Goal: Task Accomplishment & Management: Complete application form

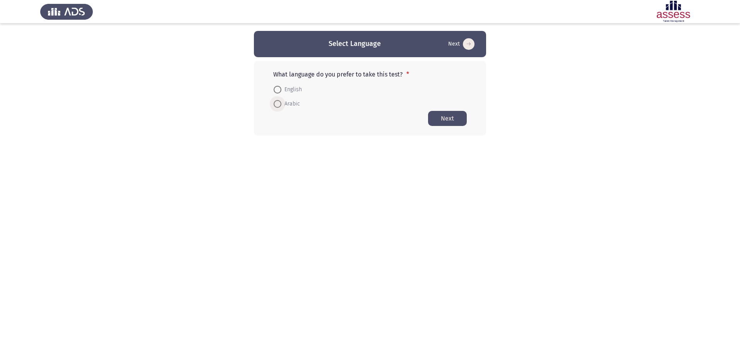
click at [280, 104] on span at bounding box center [278, 104] width 8 height 8
click at [280, 104] on input "Arabic" at bounding box center [278, 104] width 8 height 8
radio input "true"
click at [450, 120] on button "Next" at bounding box center [447, 118] width 39 height 15
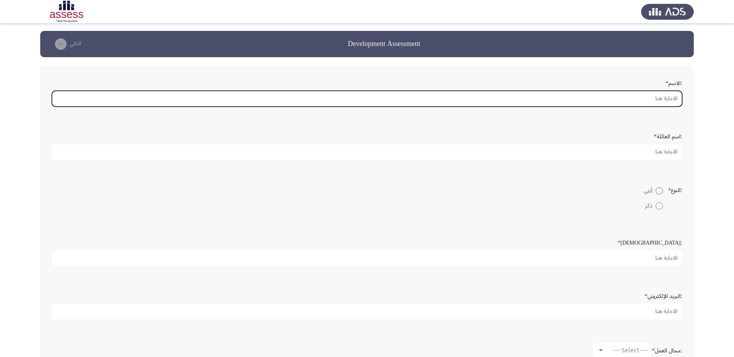
click at [639, 96] on input ":الاسم *" at bounding box center [367, 99] width 630 height 16
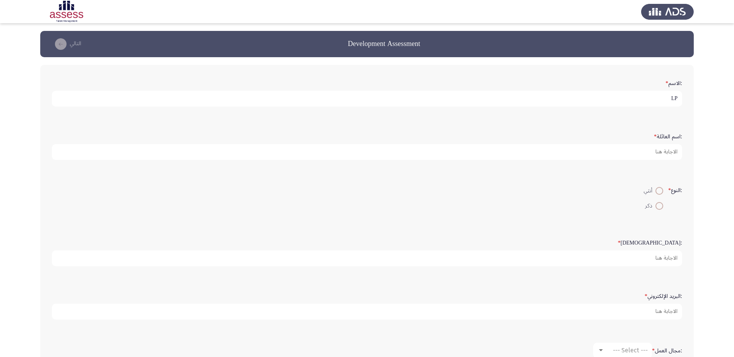
type input "L"
type input "[PERSON_NAME] [PERSON_NAME] على"
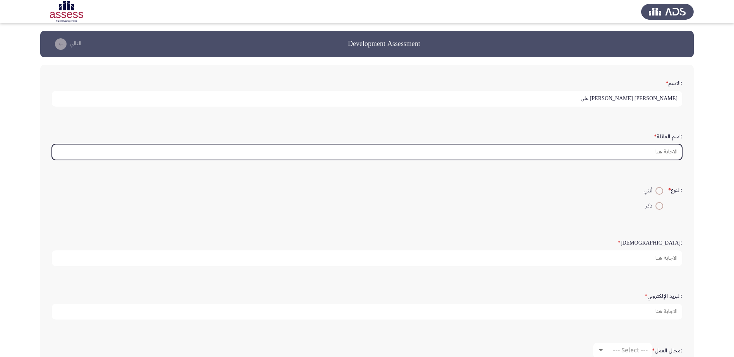
click at [653, 149] on input ":اسم العائلة *" at bounding box center [367, 152] width 630 height 16
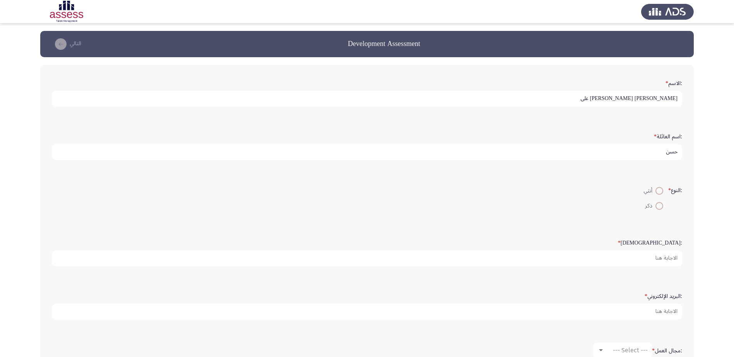
type input "حسن"
click at [660, 206] on span at bounding box center [659, 206] width 8 height 8
click at [660, 206] on input "ذكر" at bounding box center [659, 206] width 8 height 8
radio input "true"
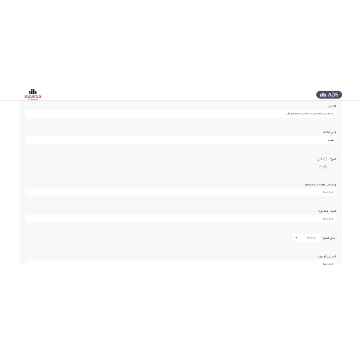
scroll to position [129, 0]
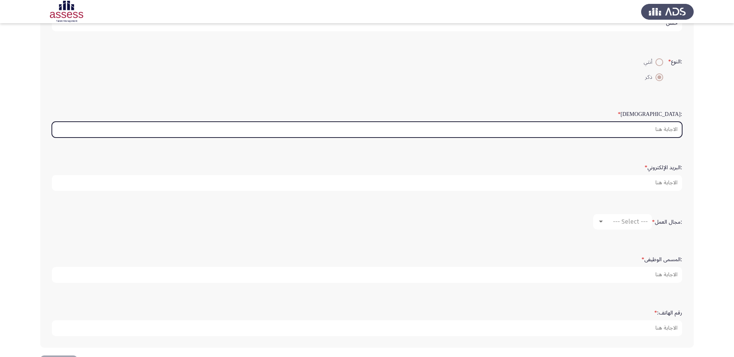
click at [658, 132] on input ":السن *" at bounding box center [367, 130] width 630 height 16
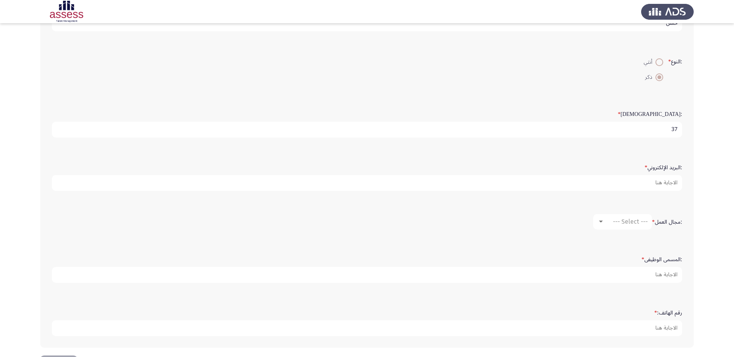
type input "37"
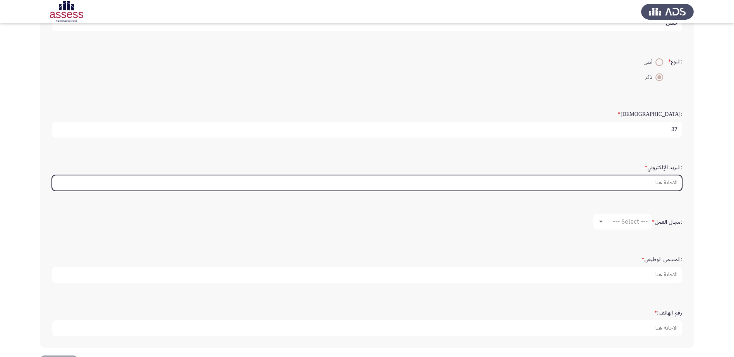
click at [655, 183] on input ":البريد الإلكتروني *" at bounding box center [367, 183] width 630 height 16
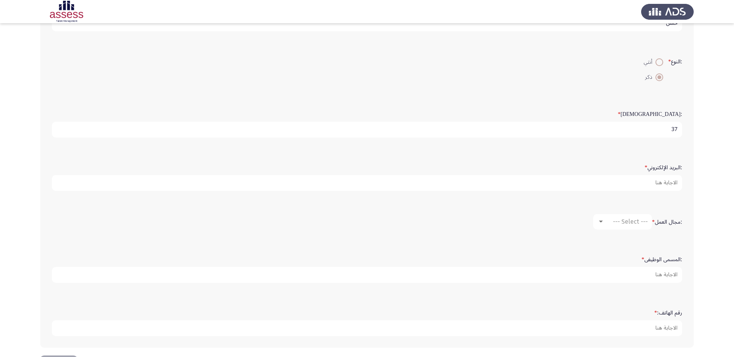
click at [717, 208] on app-assessment-container "Development Assessment التالي :الاسم * [PERSON_NAME] [PERSON_NAME] على :اسم الع…" at bounding box center [367, 129] width 734 height 454
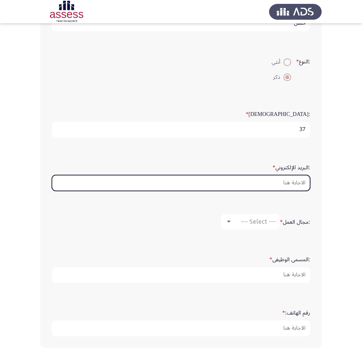
click at [253, 186] on input ":البريد الإلكتروني *" at bounding box center [181, 183] width 258 height 16
type input "ة"
type input "M"
type input "n"
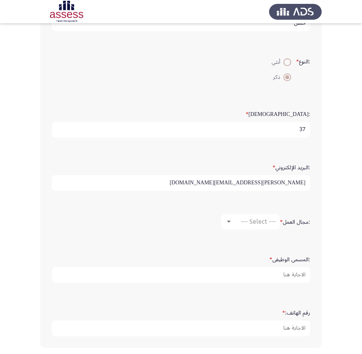
drag, startPoint x: 210, startPoint y: 185, endPoint x: 316, endPoint y: 182, distance: 105.7
click at [316, 182] on div ":الاسم * [PERSON_NAME] [PERSON_NAME] على :اسم العائلة * [PERSON_NAME] :النوع * …" at bounding box center [180, 142] width 281 height 412
drag, startPoint x: 207, startPoint y: 180, endPoint x: 368, endPoint y: 188, distance: 160.4
click at [362, 188] on html "Development Assessment التالي :الاسم * [PERSON_NAME] [PERSON_NAME] على :اسم الع…" at bounding box center [181, 129] width 362 height 516
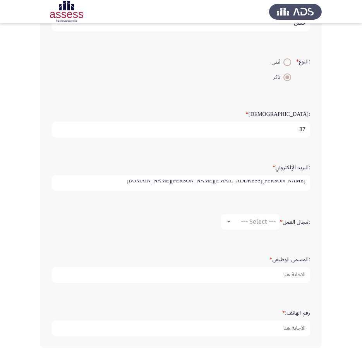
type input "[PERSON_NAME][EMAIL_ADDRESS][PERSON_NAME][DOMAIN_NAME]"
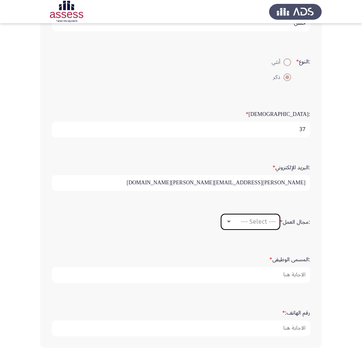
click at [236, 222] on div "--- Select ---" at bounding box center [253, 221] width 43 height 7
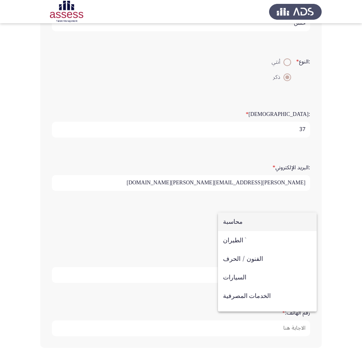
click at [342, 225] on div at bounding box center [181, 177] width 362 height 354
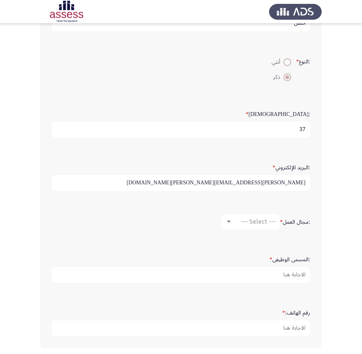
click at [342, 225] on app-assessment-container "Development Assessment التالي :الاسم * [PERSON_NAME] [PERSON_NAME] على :اسم الع…" at bounding box center [181, 129] width 362 height 454
click at [270, 222] on span "--- Select ---" at bounding box center [258, 221] width 35 height 7
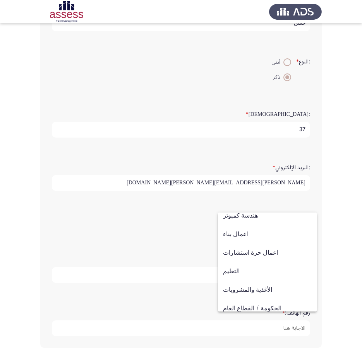
scroll to position [121, 0]
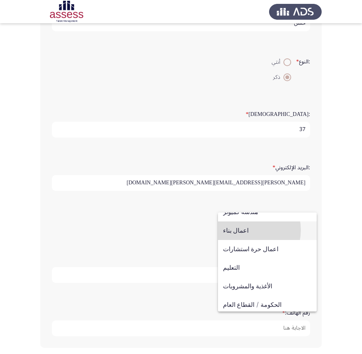
click at [241, 230] on span "اعمال بناء" at bounding box center [267, 231] width 89 height 19
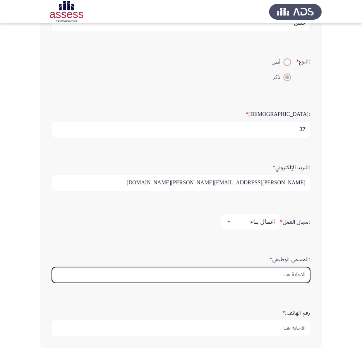
click at [276, 275] on input ":المسمى الوظيفى *" at bounding box center [181, 275] width 258 height 16
click at [272, 277] on input ":المسمى الوظيفى *" at bounding box center [181, 275] width 258 height 16
click at [268, 276] on input ":المسمى الوظيفى *" at bounding box center [181, 275] width 258 height 16
type input "t"
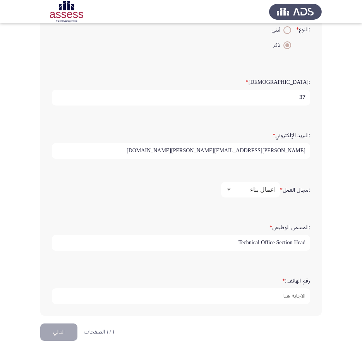
scroll to position [161, 0]
type input "Technical Office Section Head"
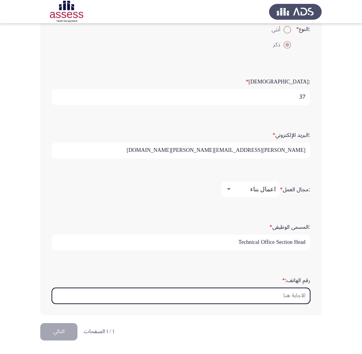
click at [263, 299] on input "رقم الهاتف: *" at bounding box center [181, 296] width 258 height 16
type input "2"
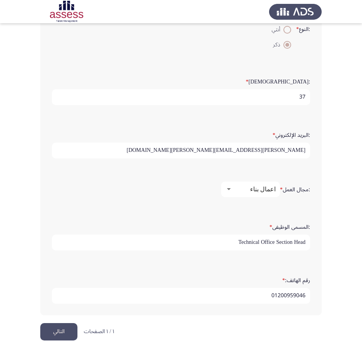
type input "01200959046"
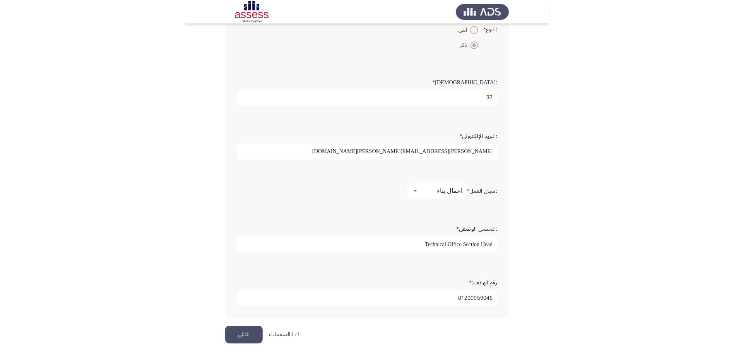
scroll to position [158, 0]
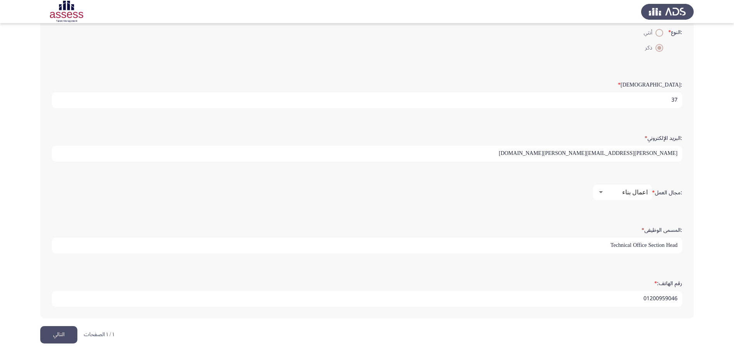
click at [71, 337] on button "التالي" at bounding box center [58, 335] width 37 height 17
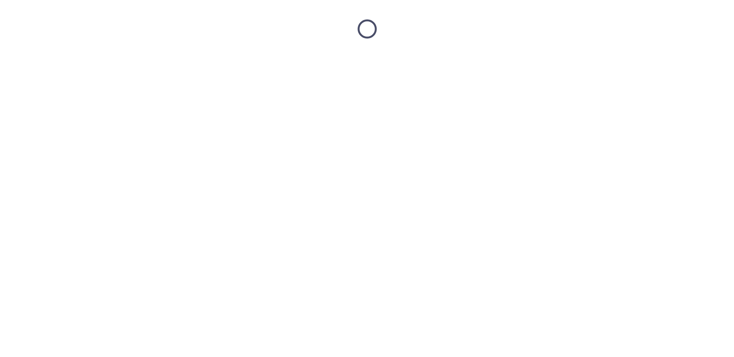
scroll to position [0, 0]
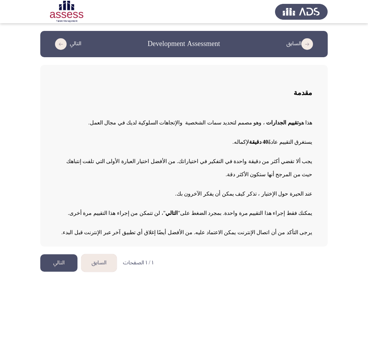
click at [58, 260] on button "التالي" at bounding box center [58, 263] width 37 height 17
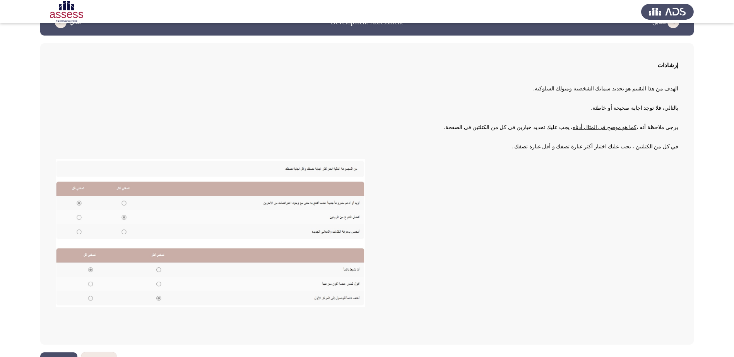
scroll to position [42, 0]
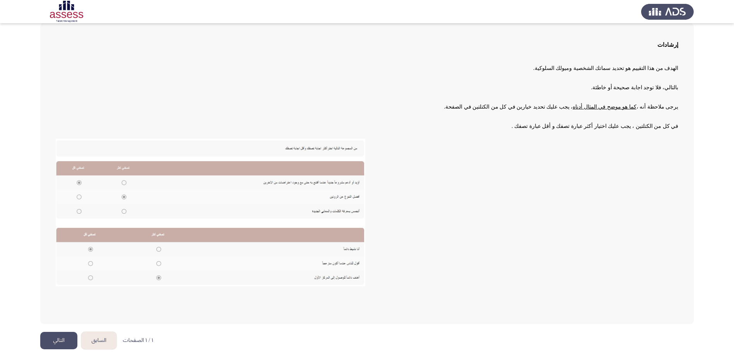
click at [60, 344] on button "التالي" at bounding box center [58, 340] width 37 height 17
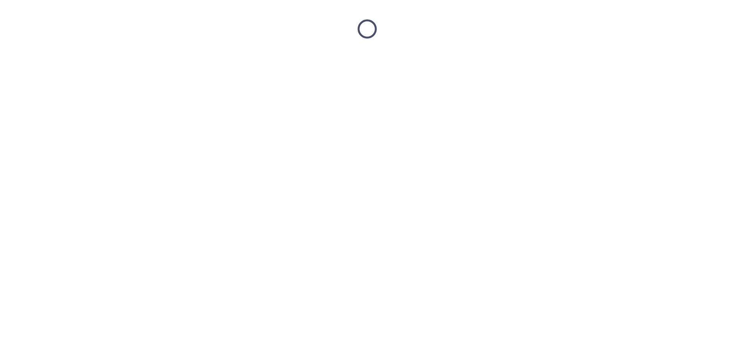
scroll to position [0, 0]
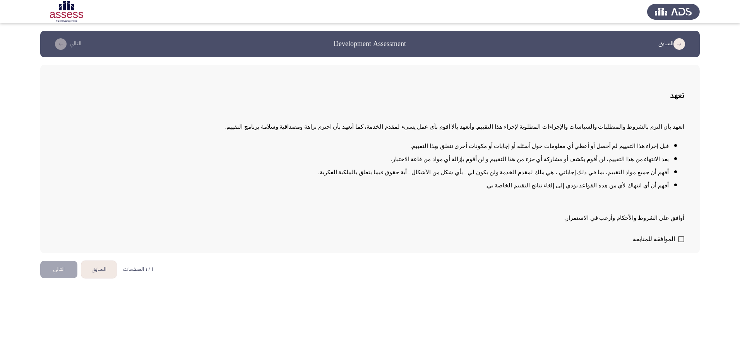
drag, startPoint x: 532, startPoint y: 187, endPoint x: 609, endPoint y: 182, distance: 77.9
click at [609, 182] on li "أفهم أن أي انتهاك لأي من هذه القواعد يؤدي إلى إلغاء نتائج التقييم الخاصة بي." at bounding box center [362, 185] width 613 height 13
click at [679, 240] on span at bounding box center [681, 239] width 6 height 6
click at [681, 243] on input "الموافقة للمتابعة" at bounding box center [681, 243] width 0 height 0
checkbox input "true"
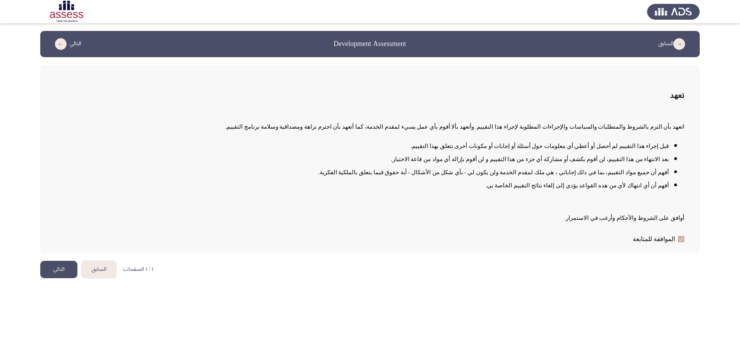
click at [62, 277] on button "التالي" at bounding box center [58, 269] width 37 height 17
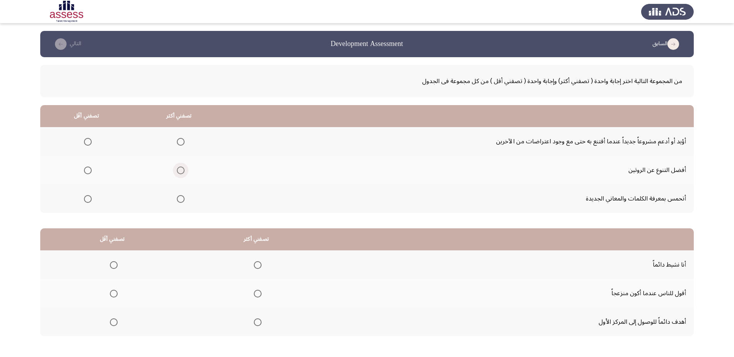
click at [178, 171] on span "Select an option" at bounding box center [181, 171] width 8 height 8
click at [178, 171] on input "Select an option" at bounding box center [181, 171] width 8 height 8
click at [86, 200] on span "Select an option" at bounding box center [88, 199] width 8 height 8
click at [86, 200] on input "Select an option" at bounding box center [88, 199] width 8 height 8
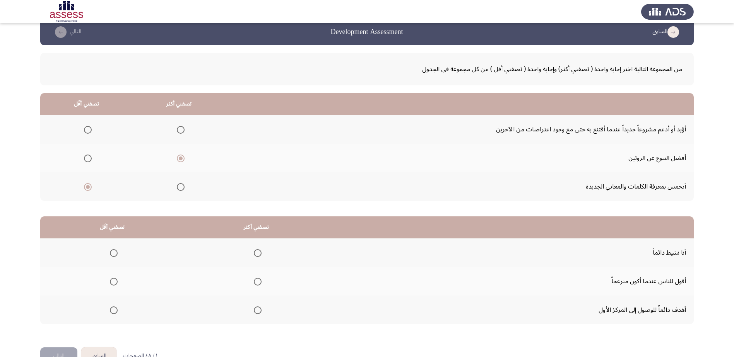
scroll to position [33, 0]
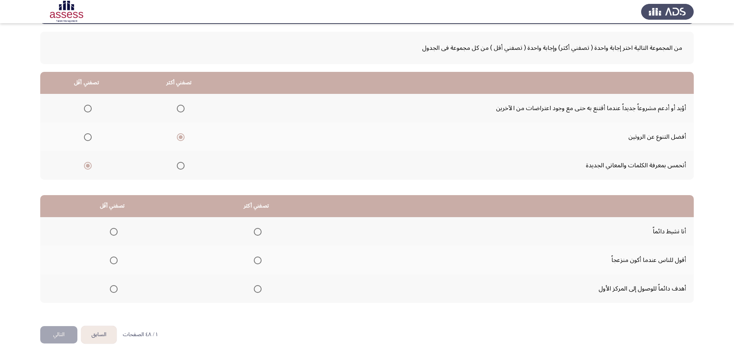
click at [254, 231] on span "Select an option" at bounding box center [258, 232] width 8 height 8
click at [254, 231] on input "Select an option" at bounding box center [258, 232] width 8 height 8
click at [112, 260] on span "Select an option" at bounding box center [114, 261] width 8 height 8
click at [112, 260] on input "Select an option" at bounding box center [114, 261] width 8 height 8
click at [63, 339] on button "التالي" at bounding box center [58, 335] width 37 height 17
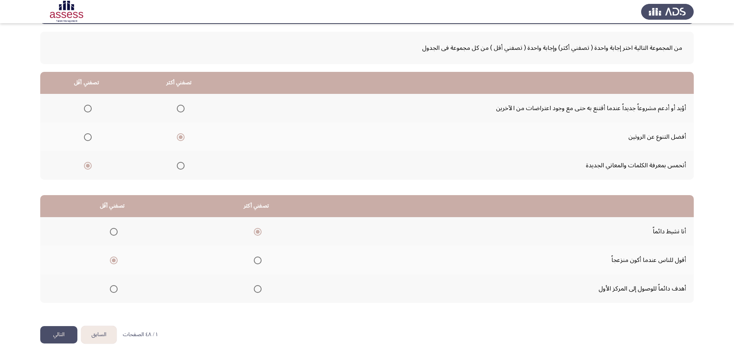
scroll to position [0, 0]
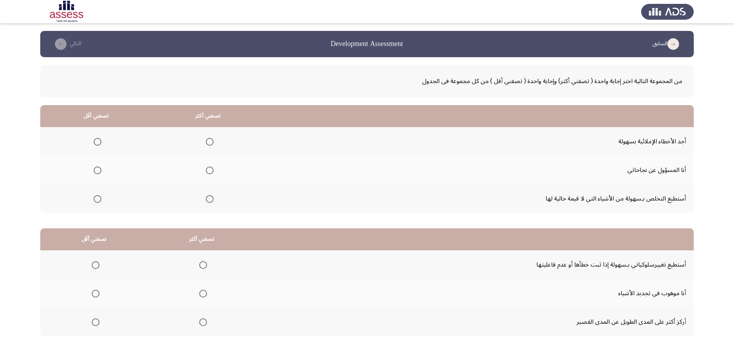
click at [97, 170] on span "Select an option" at bounding box center [98, 171] width 8 height 8
click at [97, 170] on input "Select an option" at bounding box center [98, 171] width 8 height 8
click at [207, 202] on span "Select an option" at bounding box center [210, 199] width 8 height 8
click at [207, 202] on input "Select an option" at bounding box center [210, 199] width 8 height 8
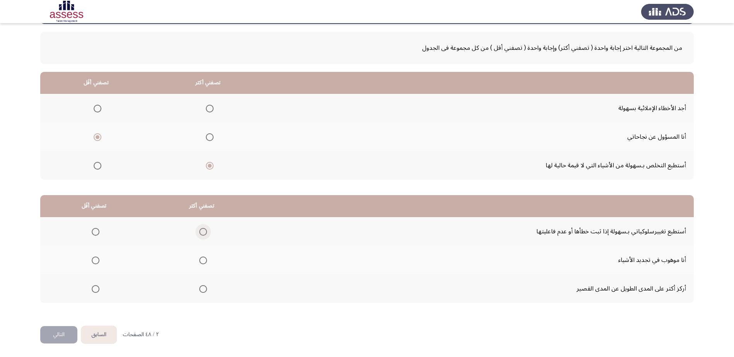
click at [203, 234] on span "Select an option" at bounding box center [203, 232] width 8 height 8
click at [203, 234] on input "Select an option" at bounding box center [203, 232] width 8 height 8
click at [201, 291] on span "Select an option" at bounding box center [203, 290] width 8 height 8
click at [201, 291] on input "Select an option" at bounding box center [203, 290] width 8 height 8
click at [201, 231] on span "Select an option" at bounding box center [203, 232] width 8 height 8
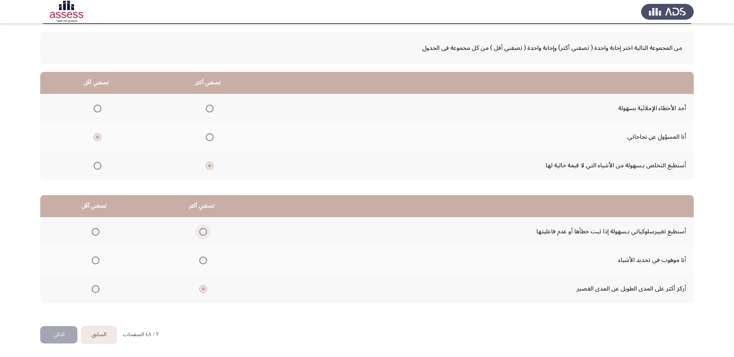
click at [201, 231] on input "Select an option" at bounding box center [203, 232] width 8 height 8
click at [96, 288] on span "Select an option" at bounding box center [96, 290] width 8 height 8
click at [96, 288] on input "Select an option" at bounding box center [96, 290] width 8 height 8
click at [58, 336] on button "التالي" at bounding box center [58, 335] width 37 height 17
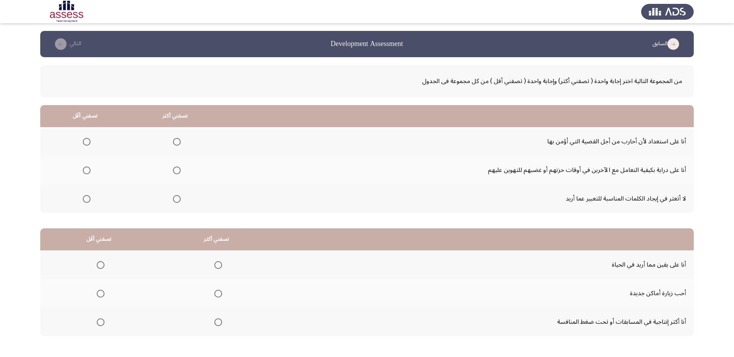
click at [177, 142] on span "Select an option" at bounding box center [177, 142] width 8 height 8
click at [177, 142] on input "Select an option" at bounding box center [177, 142] width 8 height 8
click at [84, 197] on span "Select an option" at bounding box center [87, 199] width 8 height 8
click at [84, 197] on input "Select an option" at bounding box center [87, 199] width 8 height 8
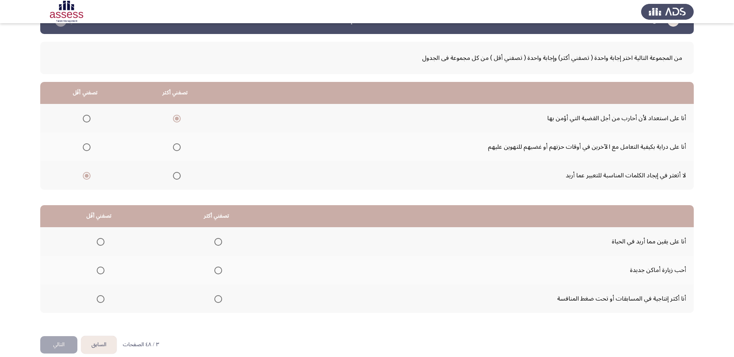
scroll to position [33, 0]
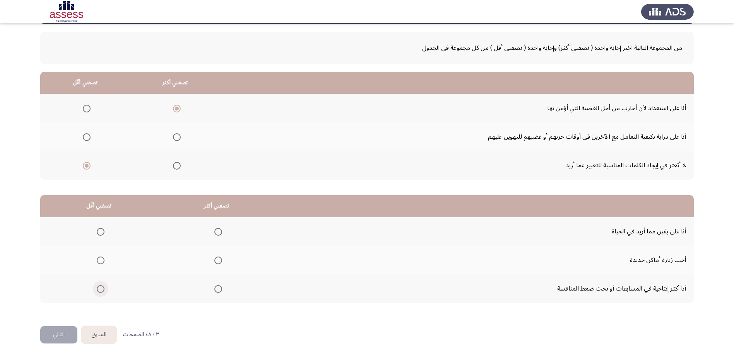
click at [101, 292] on span "Select an option" at bounding box center [101, 290] width 8 height 8
click at [101, 292] on input "Select an option" at bounding box center [101, 290] width 8 height 8
click at [215, 236] on span "Select an option" at bounding box center [218, 232] width 8 height 8
click at [215, 236] on input "Select an option" at bounding box center [218, 232] width 8 height 8
click at [60, 335] on button "التالي" at bounding box center [58, 335] width 37 height 17
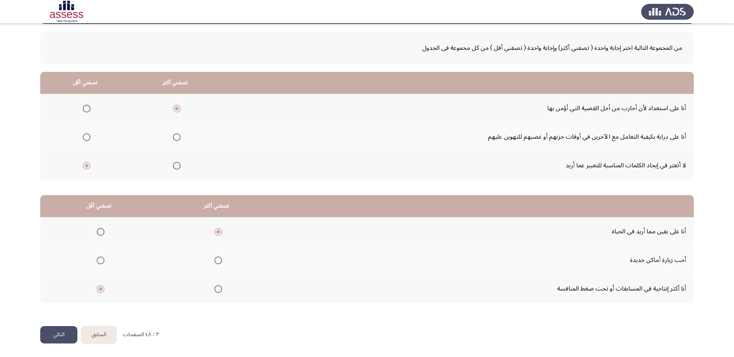
scroll to position [0, 0]
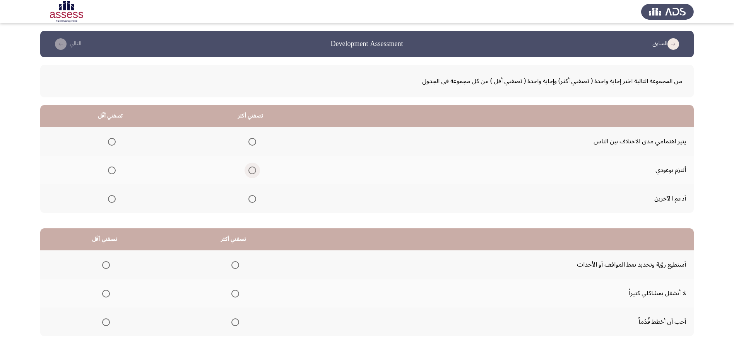
click at [248, 169] on span "Select an option" at bounding box center [252, 171] width 8 height 8
click at [248, 169] on input "Select an option" at bounding box center [252, 171] width 8 height 8
click at [113, 140] on span "Select an option" at bounding box center [112, 142] width 8 height 8
click at [113, 140] on input "Select an option" at bounding box center [112, 142] width 8 height 8
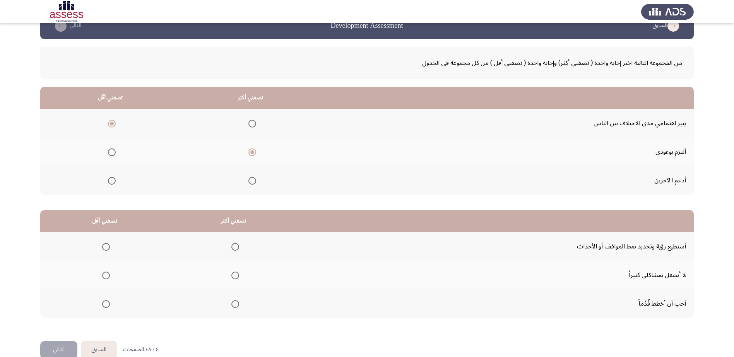
scroll to position [33, 0]
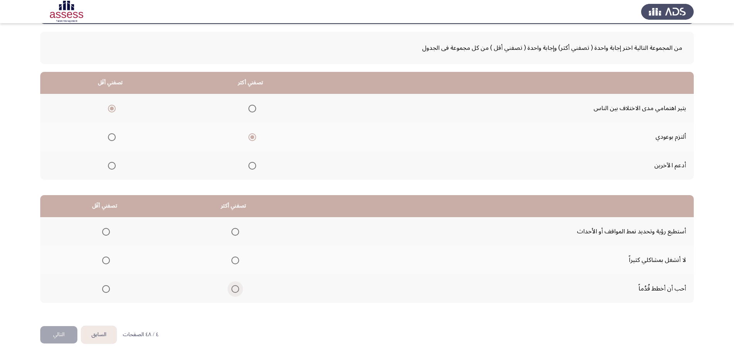
click at [232, 291] on span "Select an option" at bounding box center [235, 290] width 8 height 8
click at [232, 291] on input "Select an option" at bounding box center [235, 290] width 8 height 8
click at [105, 260] on span "Select an option" at bounding box center [106, 261] width 8 height 8
click at [105, 260] on input "Select an option" at bounding box center [106, 261] width 8 height 8
click at [60, 334] on button "التالي" at bounding box center [58, 335] width 37 height 17
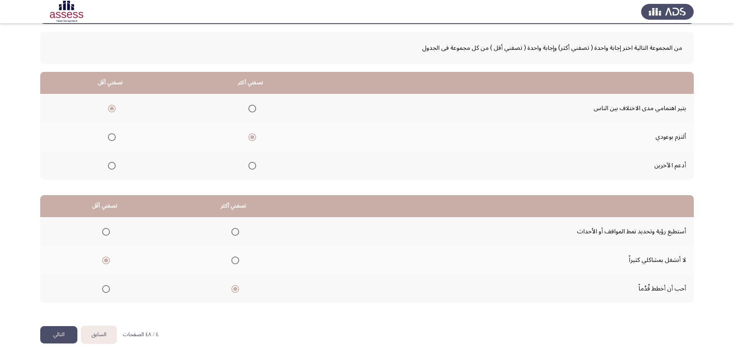
scroll to position [0, 0]
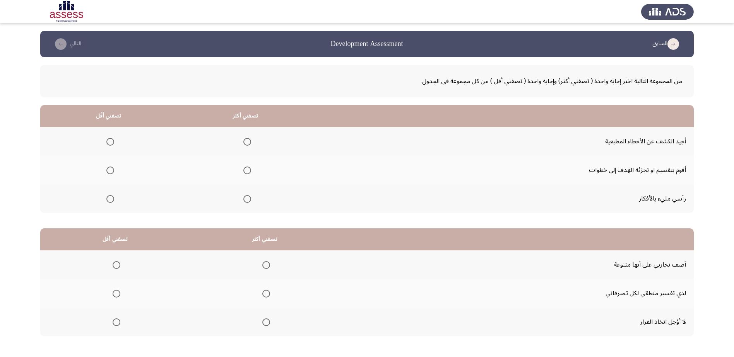
click at [246, 169] on span "Select an option" at bounding box center [247, 171] width 8 height 8
click at [246, 169] on input "Select an option" at bounding box center [247, 171] width 8 height 8
click at [110, 142] on span "Select an option" at bounding box center [110, 142] width 8 height 8
click at [110, 142] on input "Select an option" at bounding box center [110, 142] width 8 height 8
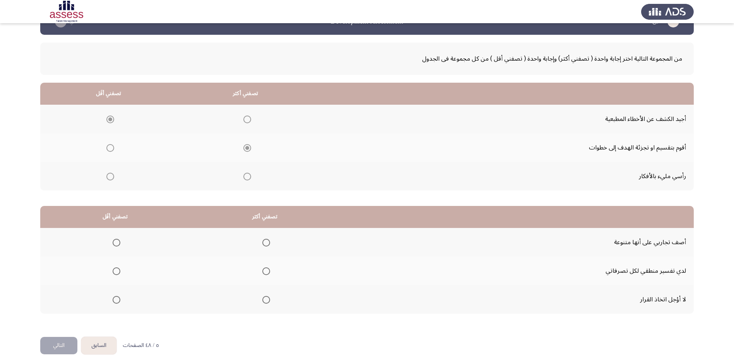
scroll to position [33, 0]
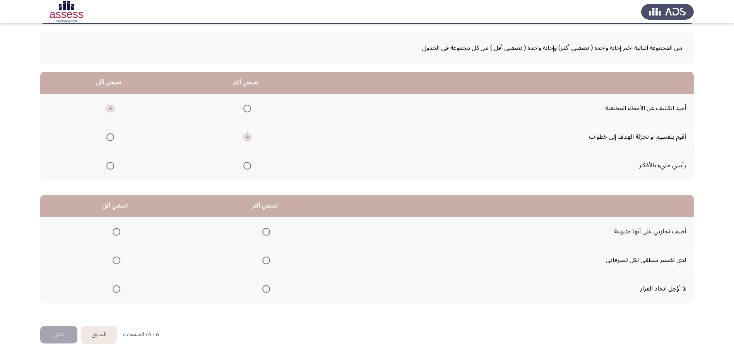
click at [263, 262] on span "Select an option" at bounding box center [266, 261] width 8 height 8
click at [263, 262] on input "Select an option" at bounding box center [266, 261] width 8 height 8
click at [115, 291] on span "Select an option" at bounding box center [117, 290] width 8 height 8
click at [115, 291] on input "Select an option" at bounding box center [117, 290] width 8 height 8
click at [64, 337] on button "التالي" at bounding box center [58, 335] width 37 height 17
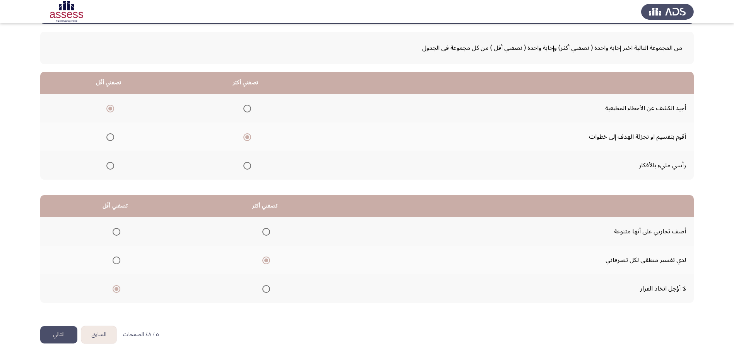
scroll to position [0, 0]
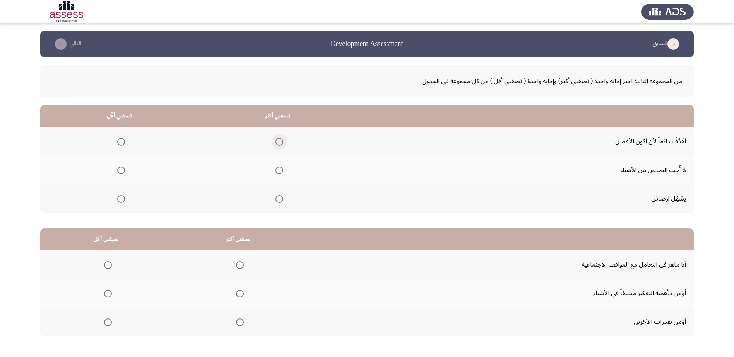
click at [280, 141] on span "Select an option" at bounding box center [279, 142] width 8 height 8
click at [280, 141] on input "Select an option" at bounding box center [279, 142] width 8 height 8
click at [120, 171] on span "Select an option" at bounding box center [121, 171] width 8 height 8
click at [120, 171] on input "Select an option" at bounding box center [121, 171] width 8 height 8
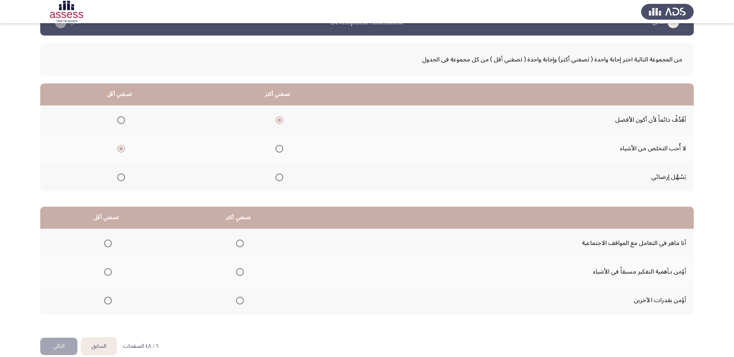
scroll to position [33, 0]
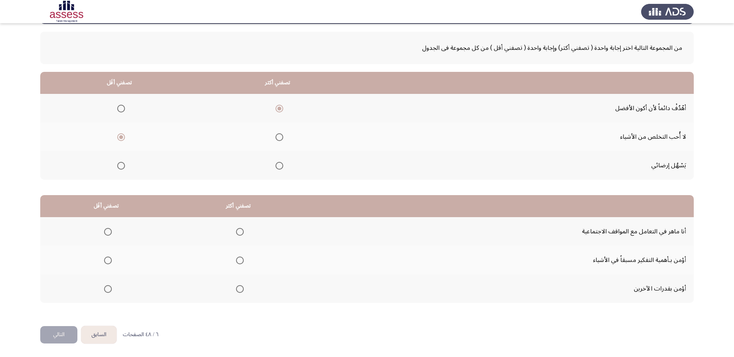
click at [236, 259] on span "Select an option" at bounding box center [240, 261] width 8 height 8
click at [236, 259] on input "Select an option" at bounding box center [240, 261] width 8 height 8
click at [106, 288] on span "Select an option" at bounding box center [108, 290] width 8 height 8
click at [106, 288] on input "Select an option" at bounding box center [108, 290] width 8 height 8
click at [110, 236] on span "Select an option" at bounding box center [108, 232] width 8 height 8
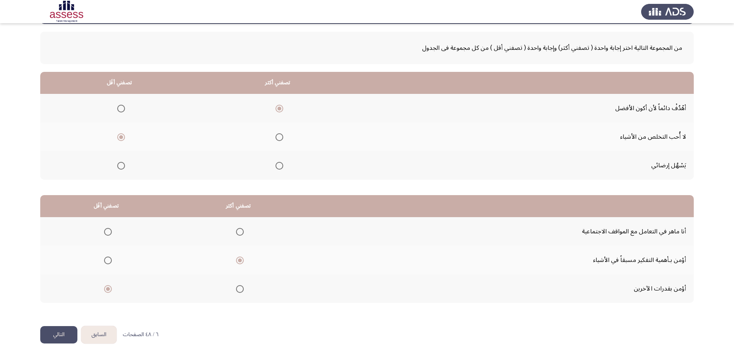
click at [110, 236] on input "Select an option" at bounding box center [108, 232] width 8 height 8
click at [109, 260] on span "Select an option" at bounding box center [108, 261] width 8 height 8
click at [109, 260] on input "Select an option" at bounding box center [108, 261] width 8 height 8
click at [239, 263] on span "Select an option" at bounding box center [240, 261] width 8 height 8
click at [239, 263] on input "Select an option" at bounding box center [240, 261] width 8 height 8
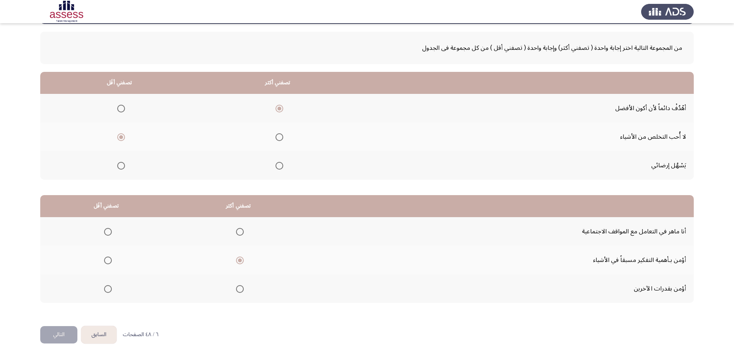
click at [238, 287] on span "Select an option" at bounding box center [240, 290] width 8 height 8
click at [238, 287] on input "Select an option" at bounding box center [240, 290] width 8 height 8
click at [237, 260] on span "Select an option" at bounding box center [240, 261] width 8 height 8
click at [237, 260] on input "Select an option" at bounding box center [240, 261] width 8 height 8
click at [106, 232] on span "Select an option" at bounding box center [108, 232] width 8 height 8
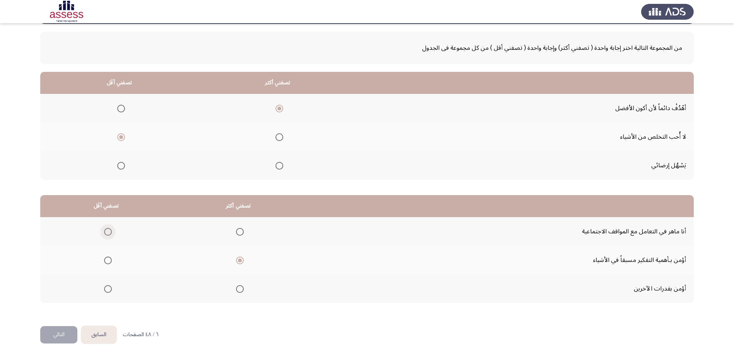
click at [106, 232] on input "Select an option" at bounding box center [108, 232] width 8 height 8
click at [51, 334] on button "التالي" at bounding box center [58, 335] width 37 height 17
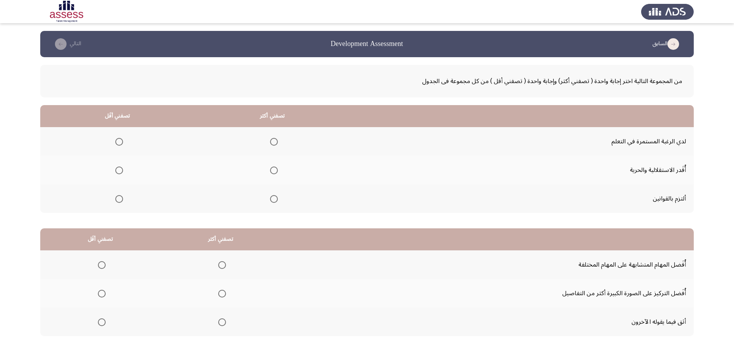
click at [275, 144] on span "Select an option" at bounding box center [274, 142] width 8 height 8
click at [275, 144] on input "Select an option" at bounding box center [274, 142] width 8 height 8
click at [118, 169] on span "Select an option" at bounding box center [119, 171] width 8 height 8
click at [118, 169] on input "Select an option" at bounding box center [119, 171] width 8 height 8
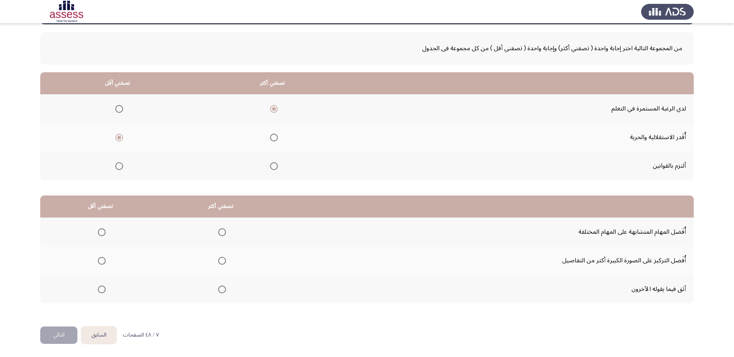
scroll to position [33, 0]
click at [221, 259] on span "Select an option" at bounding box center [222, 261] width 8 height 8
click at [221, 259] on input "Select an option" at bounding box center [222, 261] width 8 height 8
click at [102, 289] on span "Select an option" at bounding box center [102, 289] width 0 height 0
click at [101, 289] on input "Select an option" at bounding box center [102, 290] width 8 height 8
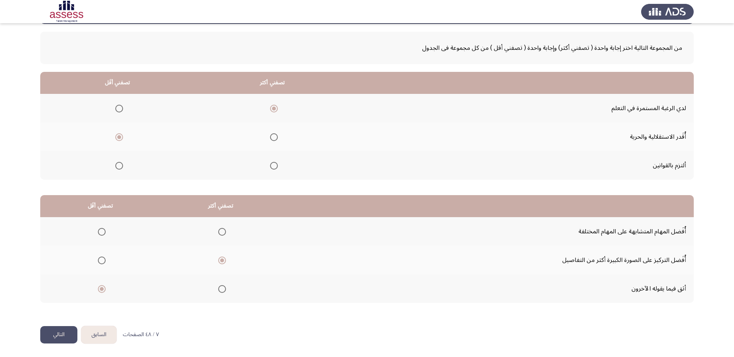
click at [63, 337] on button "التالي" at bounding box center [58, 335] width 37 height 17
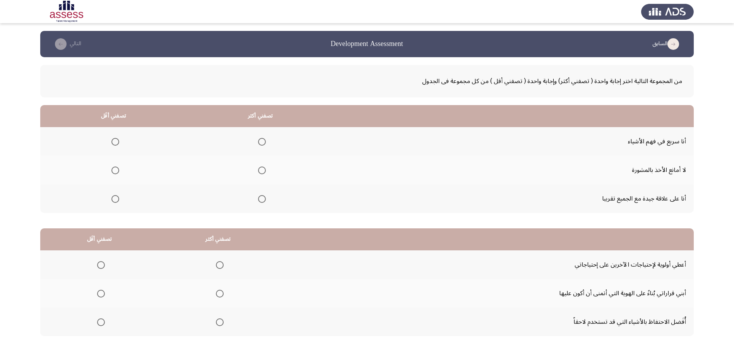
click at [261, 169] on span "Select an option" at bounding box center [262, 171] width 8 height 8
click at [261, 169] on input "Select an option" at bounding box center [262, 171] width 8 height 8
click at [113, 141] on span "Select an option" at bounding box center [115, 142] width 8 height 8
click at [113, 141] on input "Select an option" at bounding box center [115, 142] width 8 height 8
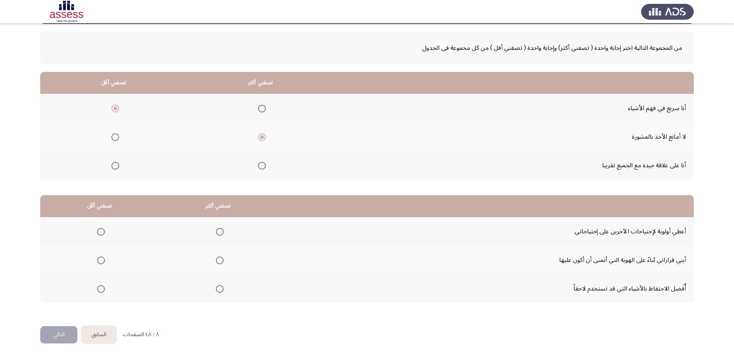
click at [99, 262] on span "Select an option" at bounding box center [101, 261] width 8 height 8
click at [99, 262] on input "Select an option" at bounding box center [101, 261] width 8 height 8
click at [219, 234] on span "Select an option" at bounding box center [220, 232] width 8 height 8
click at [219, 234] on input "Select an option" at bounding box center [220, 232] width 8 height 8
click at [63, 332] on button "التالي" at bounding box center [58, 335] width 37 height 17
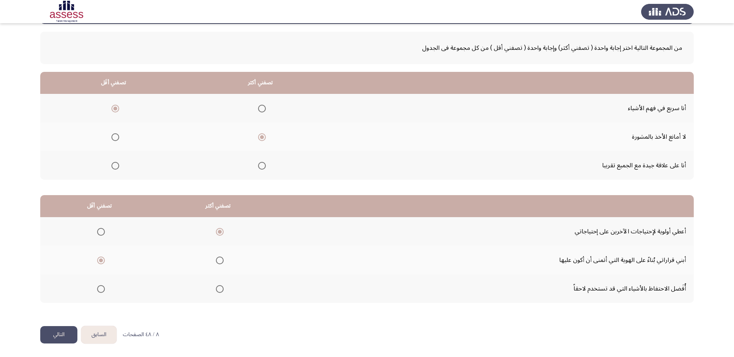
scroll to position [0, 0]
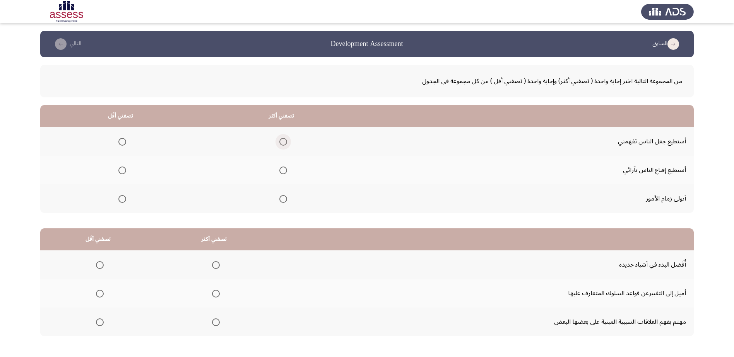
click at [280, 140] on span "Select an option" at bounding box center [283, 142] width 8 height 8
click at [280, 140] on input "Select an option" at bounding box center [283, 142] width 8 height 8
click at [120, 199] on span "Select an option" at bounding box center [122, 199] width 8 height 8
click at [120, 199] on input "Select an option" at bounding box center [122, 199] width 8 height 8
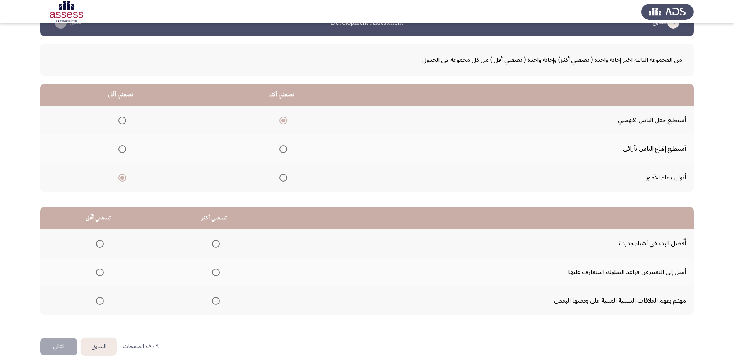
scroll to position [33, 0]
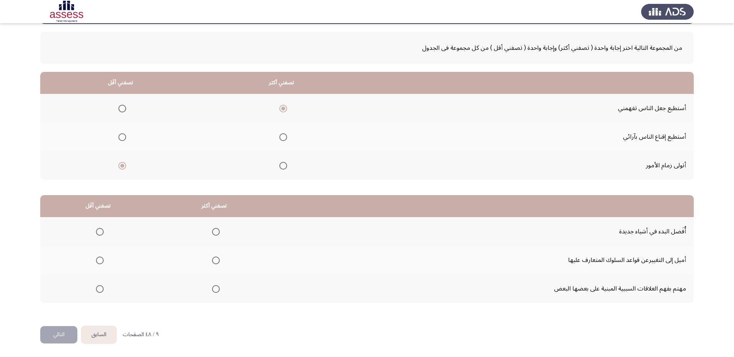
click at [213, 231] on span "Select an option" at bounding box center [216, 232] width 8 height 8
click at [213, 231] on input "Select an option" at bounding box center [216, 232] width 8 height 8
click at [101, 287] on span "Select an option" at bounding box center [100, 290] width 8 height 8
click at [101, 287] on input "Select an option" at bounding box center [100, 290] width 8 height 8
click at [58, 329] on button "التالي" at bounding box center [58, 335] width 37 height 17
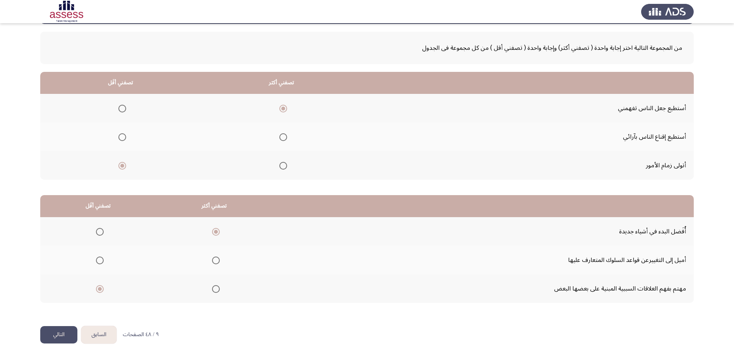
scroll to position [0, 0]
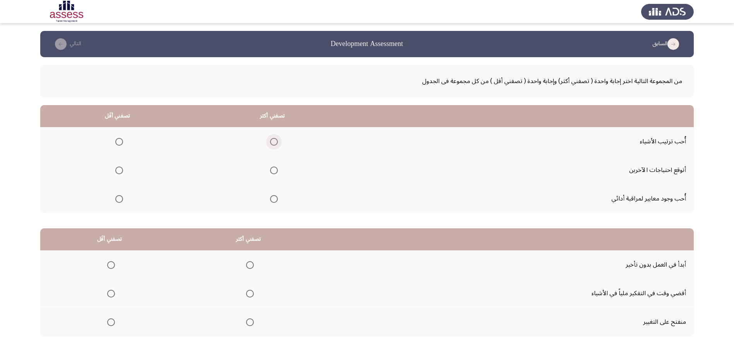
click at [272, 140] on span "Select an option" at bounding box center [274, 142] width 8 height 8
click at [272, 140] on input "Select an option" at bounding box center [274, 142] width 8 height 8
click at [122, 169] on span "Select an option" at bounding box center [119, 171] width 8 height 8
click at [122, 169] on input "Select an option" at bounding box center [119, 171] width 8 height 8
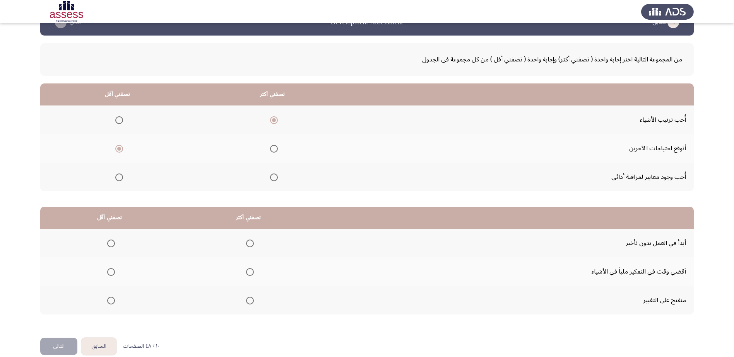
scroll to position [33, 0]
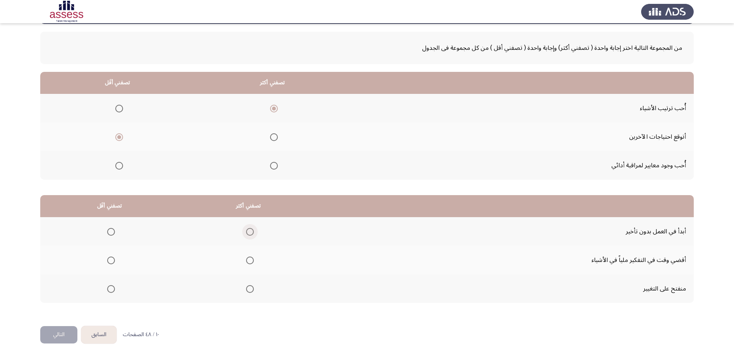
click at [248, 231] on span "Select an option" at bounding box center [250, 232] width 8 height 8
click at [248, 231] on input "Select an option" at bounding box center [250, 232] width 8 height 8
click at [114, 258] on span "Select an option" at bounding box center [111, 261] width 8 height 8
click at [114, 258] on input "Select an option" at bounding box center [111, 261] width 8 height 8
click at [66, 339] on button "التالي" at bounding box center [58, 335] width 37 height 17
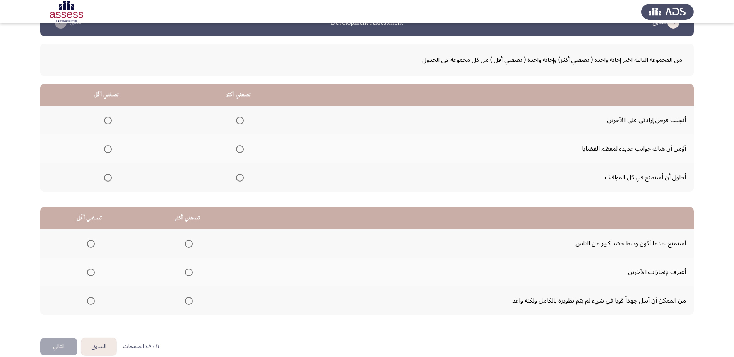
scroll to position [0, 0]
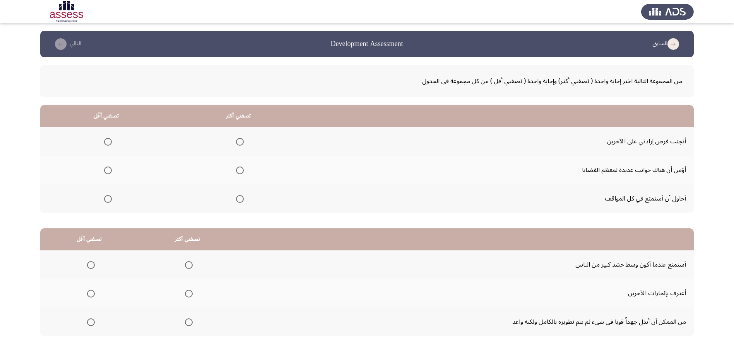
click at [236, 143] on span "Select an option" at bounding box center [240, 142] width 8 height 8
click at [236, 143] on input "Select an option" at bounding box center [240, 142] width 8 height 8
click at [236, 196] on span "Select an option" at bounding box center [240, 199] width 8 height 8
click at [236, 196] on input "Select an option" at bounding box center [240, 199] width 8 height 8
click at [239, 169] on span "Select an option" at bounding box center [240, 171] width 8 height 8
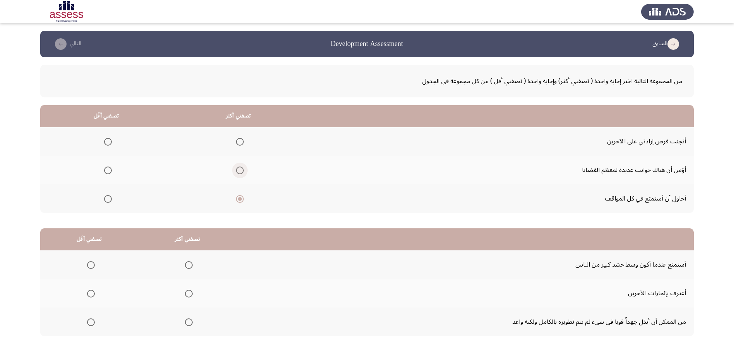
click at [239, 169] on input "Select an option" at bounding box center [240, 171] width 8 height 8
click at [115, 140] on th at bounding box center [106, 141] width 132 height 29
click at [239, 144] on span "Select an option" at bounding box center [240, 142] width 8 height 8
click at [239, 144] on input "Select an option" at bounding box center [240, 142] width 8 height 8
click at [236, 169] on th at bounding box center [238, 170] width 132 height 29
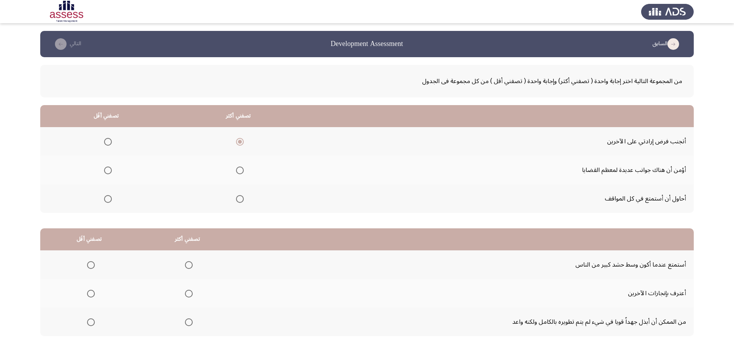
click at [233, 169] on label "Select an option" at bounding box center [238, 171] width 11 height 8
click at [236, 169] on input "Select an option" at bounding box center [240, 171] width 8 height 8
click at [106, 142] on span "Select an option" at bounding box center [108, 142] width 8 height 8
click at [106, 142] on input "Select an option" at bounding box center [108, 142] width 8 height 8
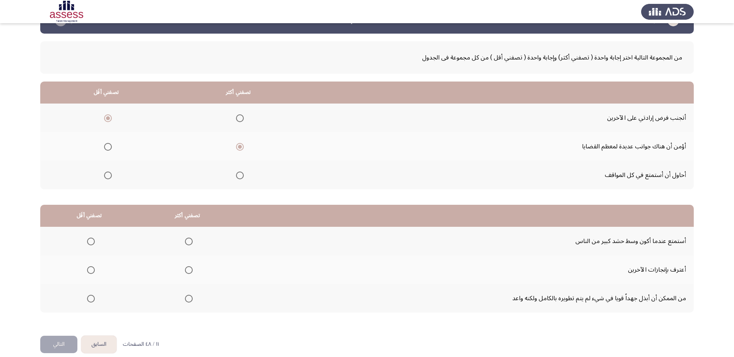
scroll to position [33, 0]
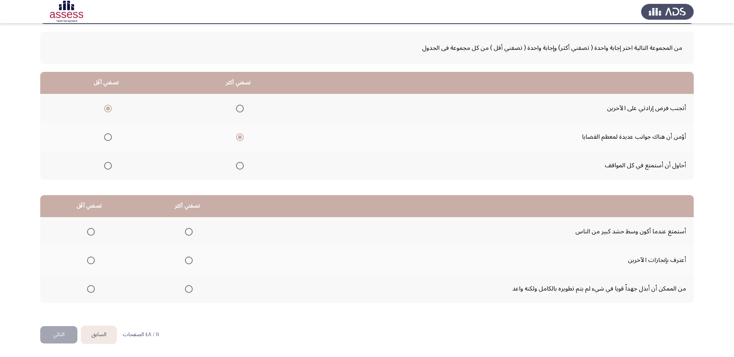
click at [188, 228] on mat-radio-button "Select an option" at bounding box center [187, 232] width 11 height 8
click at [188, 232] on span "Select an option" at bounding box center [189, 232] width 8 height 8
click at [188, 232] on input "Select an option" at bounding box center [189, 232] width 8 height 8
click at [93, 292] on span "Select an option" at bounding box center [91, 290] width 8 height 8
click at [93, 292] on input "Select an option" at bounding box center [91, 290] width 8 height 8
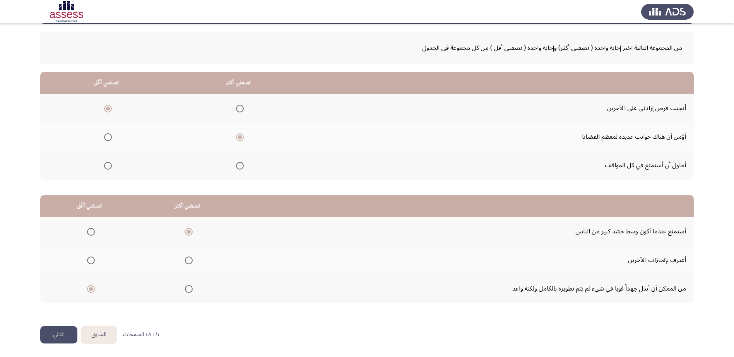
click at [62, 337] on button "التالي" at bounding box center [58, 335] width 37 height 17
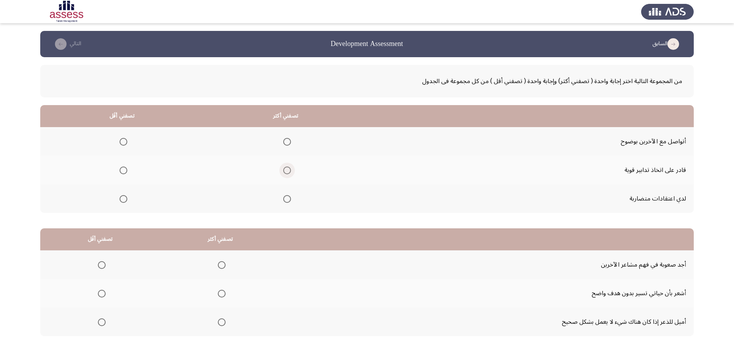
click at [288, 170] on span "Select an option" at bounding box center [287, 171] width 8 height 8
click at [288, 170] on input "Select an option" at bounding box center [287, 171] width 8 height 8
click at [123, 140] on span "Select an option" at bounding box center [124, 142] width 8 height 8
click at [123, 140] on input "Select an option" at bounding box center [124, 142] width 8 height 8
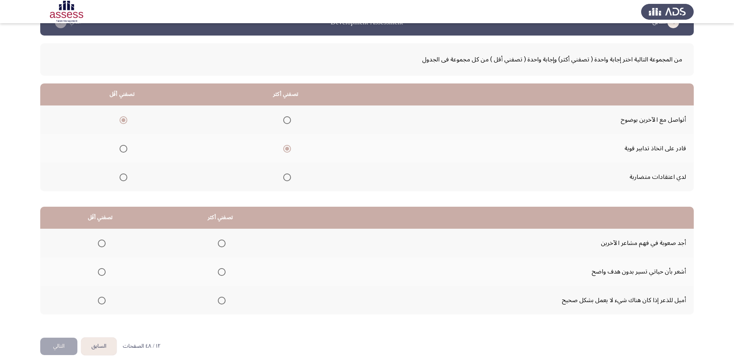
scroll to position [33, 0]
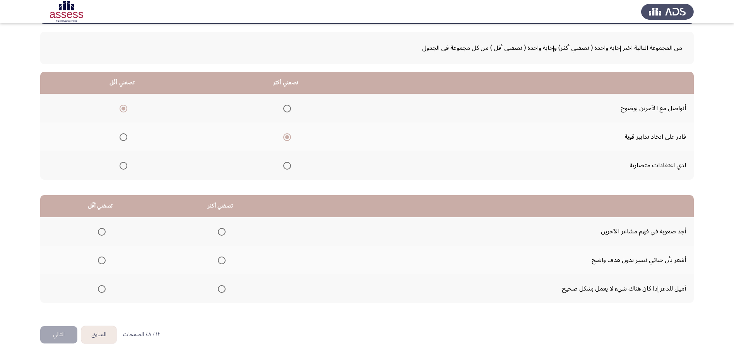
click at [218, 291] on span "Select an option" at bounding box center [222, 290] width 8 height 8
click at [218, 291] on input "Select an option" at bounding box center [222, 290] width 8 height 8
click at [103, 231] on span "Select an option" at bounding box center [102, 232] width 8 height 8
click at [103, 231] on input "Select an option" at bounding box center [102, 232] width 8 height 8
click at [67, 332] on button "التالي" at bounding box center [58, 335] width 37 height 17
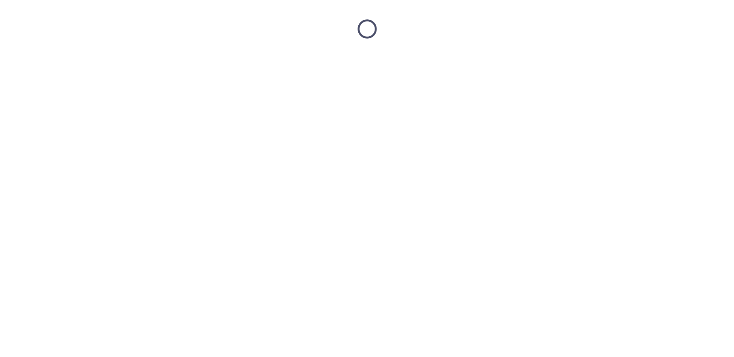
scroll to position [0, 0]
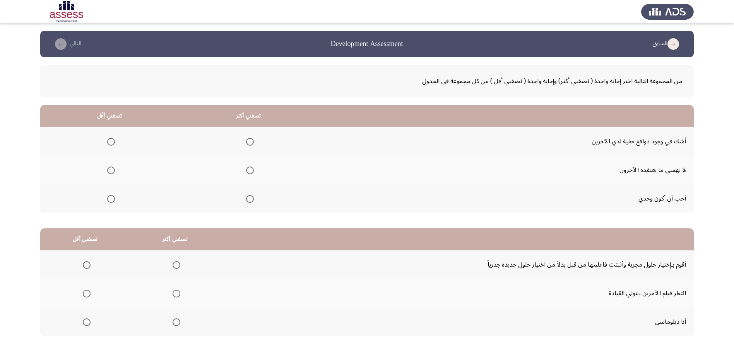
click at [248, 167] on span "Select an option" at bounding box center [250, 171] width 8 height 8
click at [248, 167] on input "Select an option" at bounding box center [250, 171] width 8 height 8
click at [113, 144] on span "Select an option" at bounding box center [111, 142] width 8 height 8
click at [113, 144] on input "Select an option" at bounding box center [111, 142] width 8 height 8
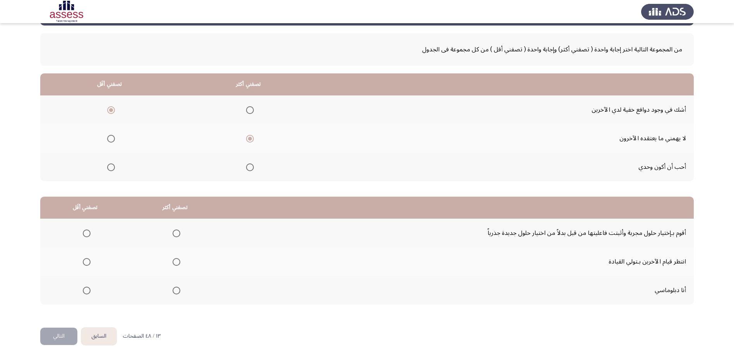
scroll to position [33, 0]
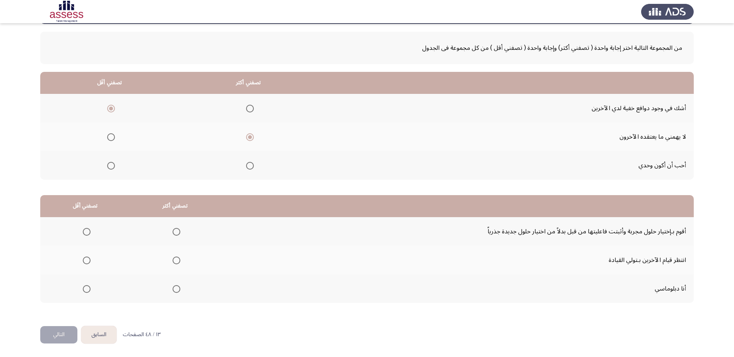
click at [175, 291] on span "Select an option" at bounding box center [177, 290] width 8 height 8
click at [175, 291] on input "Select an option" at bounding box center [177, 290] width 8 height 8
click at [87, 261] on span "Select an option" at bounding box center [87, 261] width 0 height 0
click at [86, 260] on input "Select an option" at bounding box center [87, 261] width 8 height 8
click at [63, 330] on button "التالي" at bounding box center [58, 335] width 37 height 17
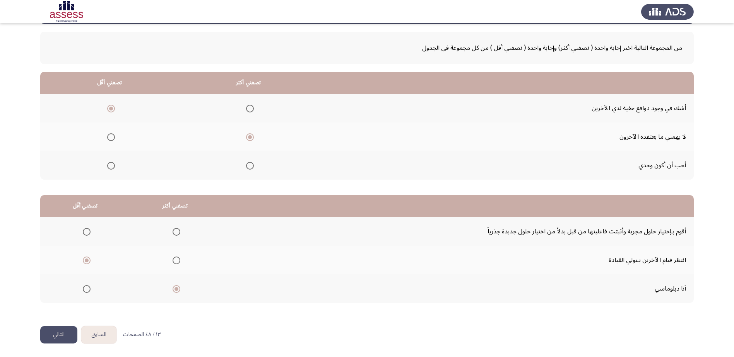
scroll to position [0, 0]
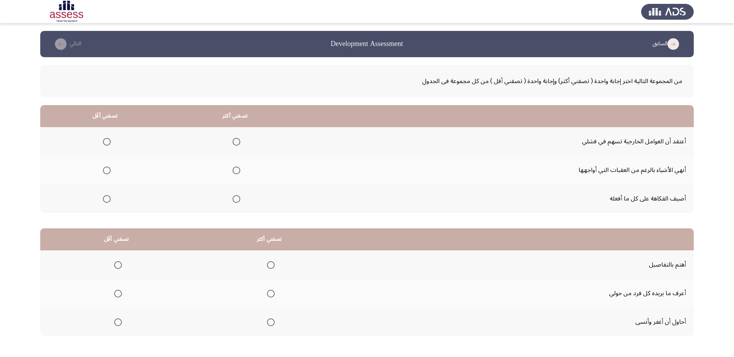
click at [238, 144] on span "Select an option" at bounding box center [237, 142] width 8 height 8
click at [238, 144] on input "Select an option" at bounding box center [237, 142] width 8 height 8
click at [104, 171] on span "Select an option" at bounding box center [107, 171] width 8 height 8
click at [104, 171] on input "Select an option" at bounding box center [107, 171] width 8 height 8
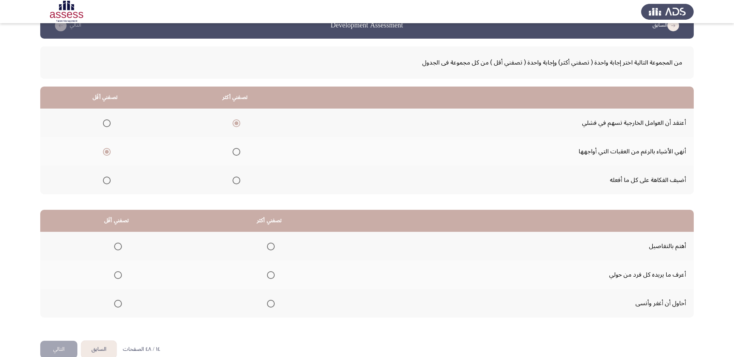
scroll to position [33, 0]
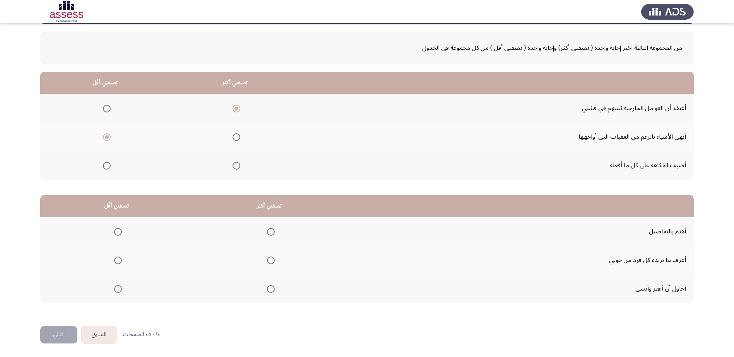
click at [269, 232] on span "Select an option" at bounding box center [271, 232] width 8 height 8
click at [269, 232] on input "Select an option" at bounding box center [271, 232] width 8 height 8
click at [120, 263] on span "Select an option" at bounding box center [118, 261] width 8 height 8
click at [120, 263] on input "Select an option" at bounding box center [118, 261] width 8 height 8
click at [55, 335] on button "التالي" at bounding box center [58, 335] width 37 height 17
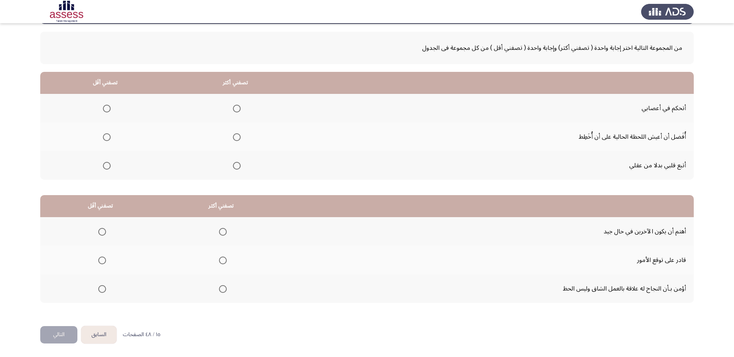
click at [236, 109] on span "Select an option" at bounding box center [237, 109] width 8 height 8
click at [236, 109] on input "Select an option" at bounding box center [237, 109] width 8 height 8
click at [108, 136] on span "Select an option" at bounding box center [107, 137] width 8 height 8
click at [108, 136] on input "Select an option" at bounding box center [107, 137] width 8 height 8
click at [219, 291] on span "Select an option" at bounding box center [223, 290] width 8 height 8
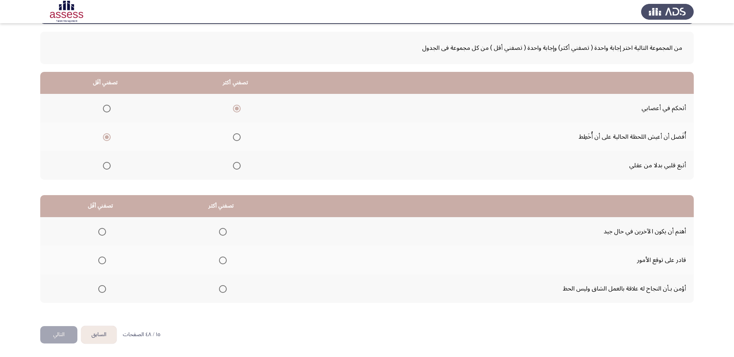
click at [219, 291] on input "Select an option" at bounding box center [223, 290] width 8 height 8
click at [101, 260] on span "Select an option" at bounding box center [102, 261] width 8 height 8
click at [101, 260] on input "Select an option" at bounding box center [102, 261] width 8 height 8
click at [60, 336] on button "التالي" at bounding box center [58, 335] width 37 height 17
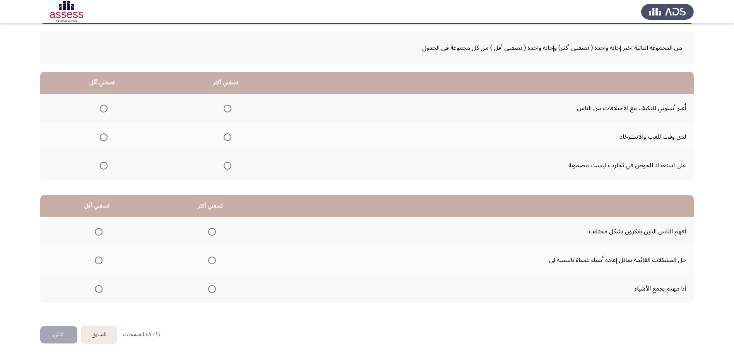
click at [225, 162] on span "Select an option" at bounding box center [228, 166] width 8 height 8
click at [225, 162] on input "Select an option" at bounding box center [228, 166] width 8 height 8
click at [104, 139] on span "Select an option" at bounding box center [104, 137] width 8 height 8
click at [104, 139] on input "Select an option" at bounding box center [104, 137] width 8 height 8
click at [208, 262] on span "Select an option" at bounding box center [212, 261] width 8 height 8
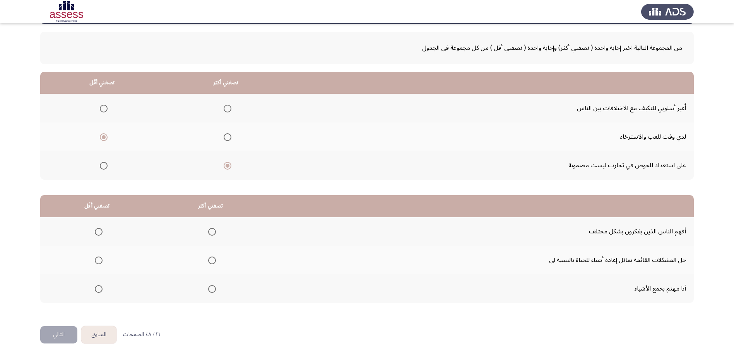
click at [208, 262] on input "Select an option" at bounding box center [212, 261] width 8 height 8
click at [98, 290] on span "Select an option" at bounding box center [99, 290] width 8 height 8
click at [98, 290] on input "Select an option" at bounding box center [99, 290] width 8 height 8
click at [60, 340] on button "التالي" at bounding box center [58, 335] width 37 height 17
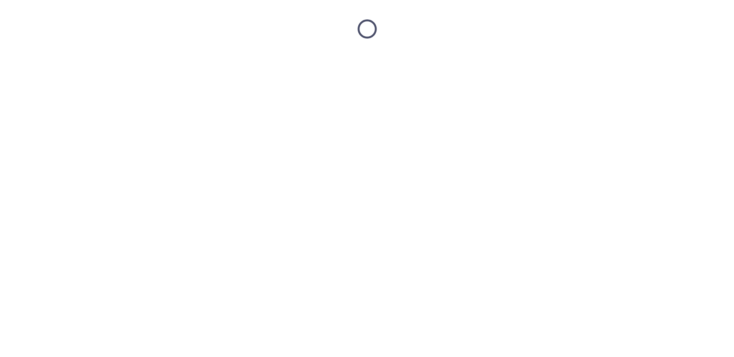
scroll to position [0, 0]
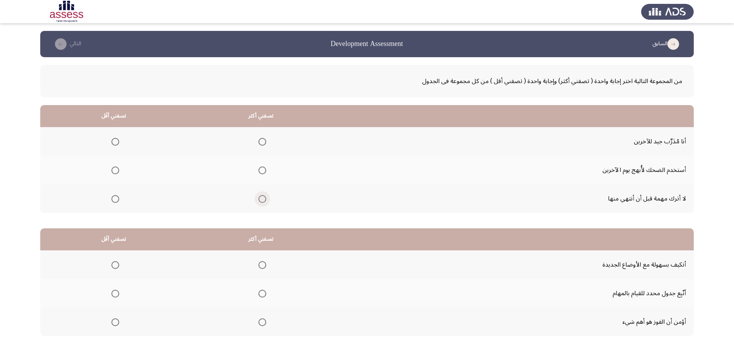
click at [264, 201] on span "Select an option" at bounding box center [262, 199] width 8 height 8
click at [264, 201] on input "Select an option" at bounding box center [262, 199] width 8 height 8
click at [111, 171] on span "Select an option" at bounding box center [115, 171] width 8 height 8
click at [111, 171] on input "Select an option" at bounding box center [115, 171] width 8 height 8
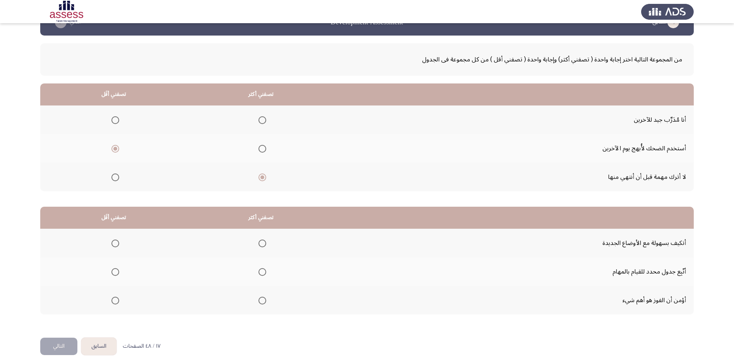
scroll to position [33, 0]
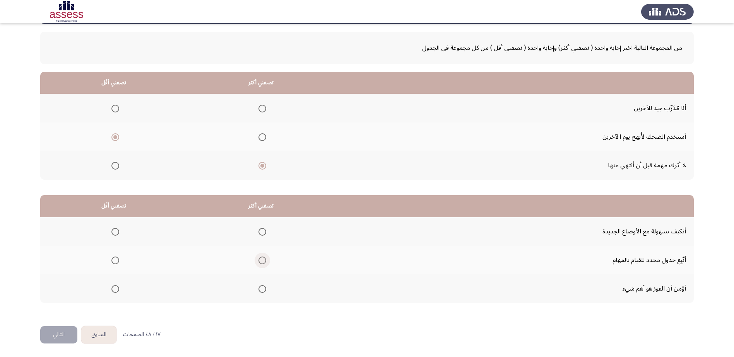
click at [262, 263] on span "Select an option" at bounding box center [262, 261] width 8 height 8
click at [262, 263] on input "Select an option" at bounding box center [262, 261] width 8 height 8
click at [117, 289] on span "Select an option" at bounding box center [115, 290] width 8 height 8
click at [117, 289] on input "Select an option" at bounding box center [115, 290] width 8 height 8
click at [60, 340] on button "التالي" at bounding box center [58, 335] width 37 height 17
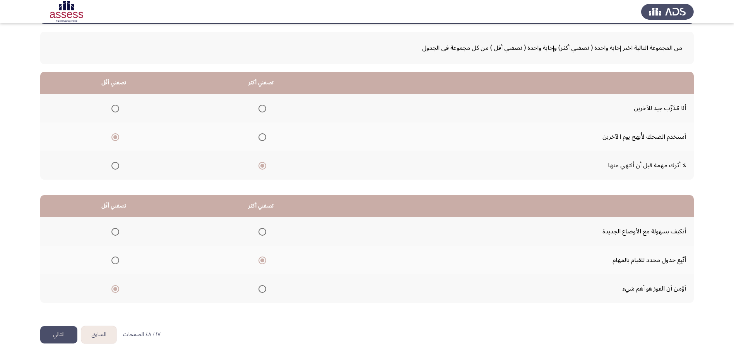
scroll to position [0, 0]
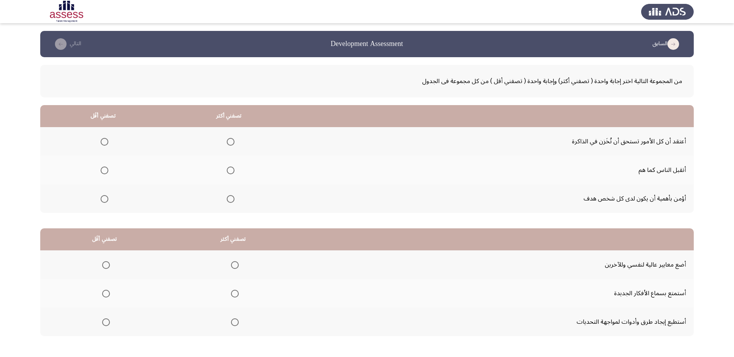
click at [230, 202] on span "Select an option" at bounding box center [231, 199] width 8 height 8
click at [230, 202] on input "Select an option" at bounding box center [231, 199] width 8 height 8
click at [104, 169] on span "Select an option" at bounding box center [105, 171] width 8 height 8
click at [104, 169] on input "Select an option" at bounding box center [105, 171] width 8 height 8
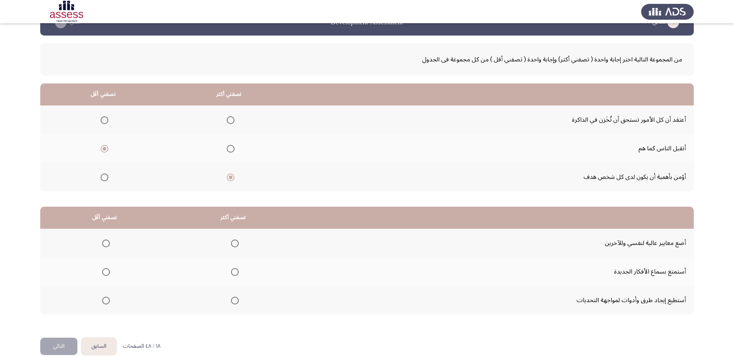
scroll to position [33, 0]
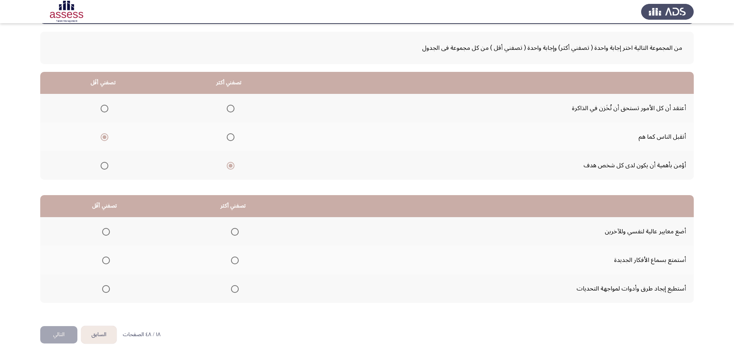
click at [234, 260] on span "Select an option" at bounding box center [235, 261] width 8 height 8
click at [234, 260] on input "Select an option" at bounding box center [235, 261] width 8 height 8
click at [108, 288] on span "Select an option" at bounding box center [106, 290] width 8 height 8
click at [108, 288] on input "Select an option" at bounding box center [106, 290] width 8 height 8
click at [53, 336] on button "التالي" at bounding box center [58, 335] width 37 height 17
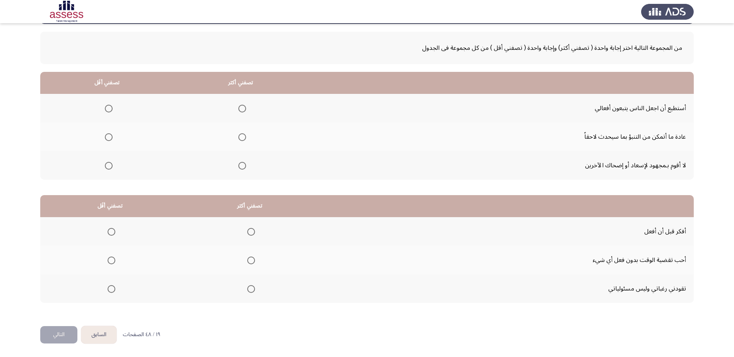
click at [238, 135] on span "Select an option" at bounding box center [242, 137] width 8 height 8
click at [238, 135] on input "Select an option" at bounding box center [242, 137] width 8 height 8
click at [106, 110] on span "Select an option" at bounding box center [109, 109] width 8 height 8
click at [106, 110] on input "Select an option" at bounding box center [109, 109] width 8 height 8
click at [248, 234] on span "Select an option" at bounding box center [251, 232] width 8 height 8
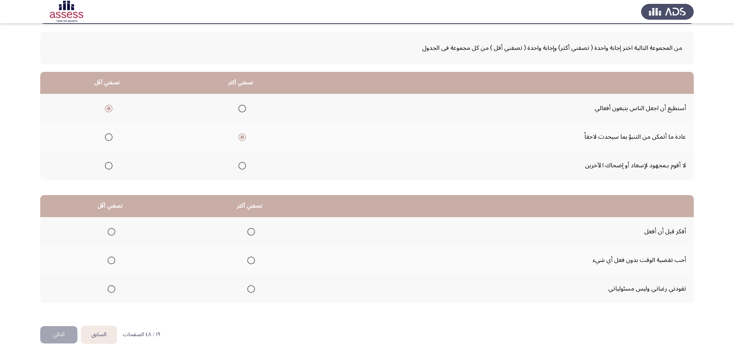
click at [248, 234] on input "Select an option" at bounding box center [251, 232] width 8 height 8
click at [112, 262] on span "Select an option" at bounding box center [112, 261] width 8 height 8
click at [112, 262] on input "Select an option" at bounding box center [112, 261] width 8 height 8
click at [62, 335] on button "التالي" at bounding box center [58, 335] width 37 height 17
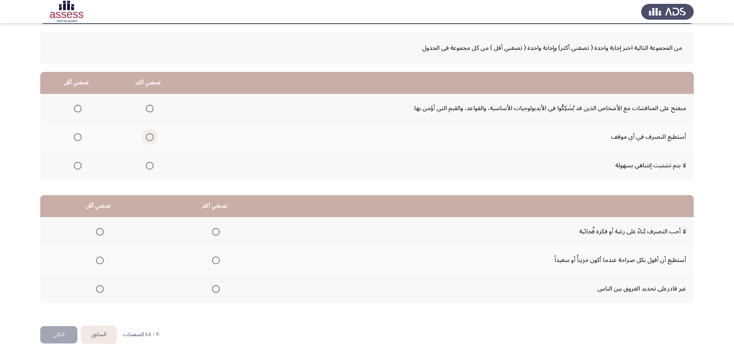
click at [151, 135] on span "Select an option" at bounding box center [150, 137] width 8 height 8
click at [151, 135] on input "Select an option" at bounding box center [150, 137] width 8 height 8
click at [74, 108] on span "Select an option" at bounding box center [78, 109] width 8 height 8
click at [74, 108] on input "Select an option" at bounding box center [78, 109] width 8 height 8
click at [213, 260] on span "Select an option" at bounding box center [216, 261] width 8 height 8
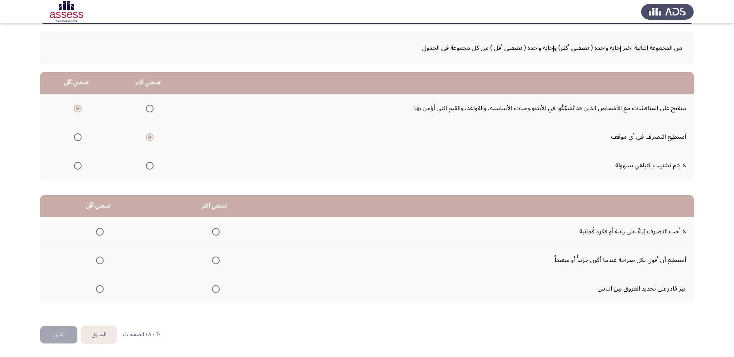
click at [213, 260] on input "Select an option" at bounding box center [216, 261] width 8 height 8
click at [102, 233] on span "Select an option" at bounding box center [100, 232] width 8 height 8
click at [102, 233] on input "Select an option" at bounding box center [100, 232] width 8 height 8
click at [50, 335] on button "التالي" at bounding box center [58, 335] width 37 height 17
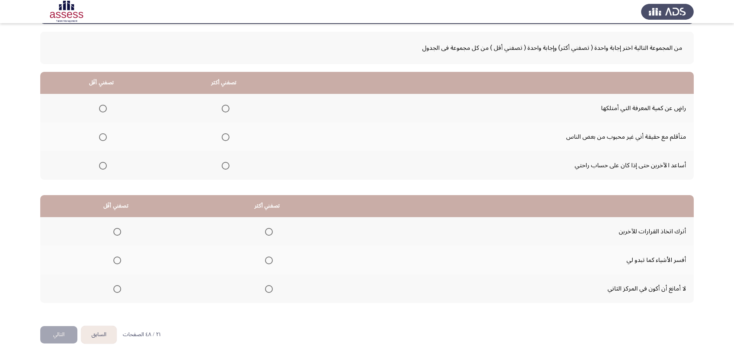
click at [224, 170] on mat-radio-group "Select an option" at bounding box center [224, 165] width 11 height 13
click at [224, 169] on span "Select an option" at bounding box center [226, 166] width 8 height 8
click at [224, 169] on input "Select an option" at bounding box center [226, 166] width 8 height 8
click at [270, 262] on span "Select an option" at bounding box center [269, 261] width 8 height 8
click at [270, 262] on input "Select an option" at bounding box center [269, 261] width 8 height 8
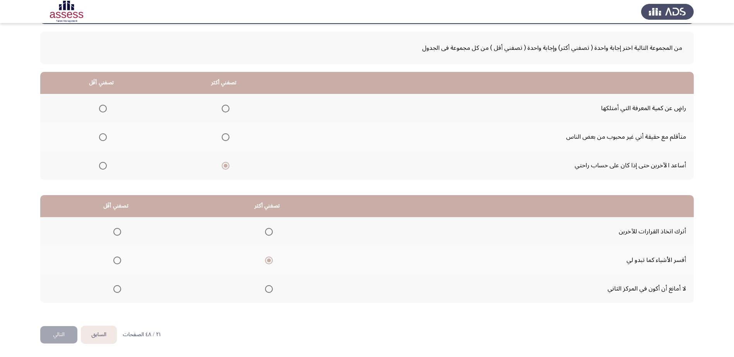
click at [115, 290] on span "Select an option" at bounding box center [117, 290] width 8 height 8
click at [115, 290] on input "Select an option" at bounding box center [117, 290] width 8 height 8
click at [103, 111] on span "Select an option" at bounding box center [103, 109] width 8 height 8
click at [103, 111] on input "Select an option" at bounding box center [103, 109] width 8 height 8
click at [63, 338] on button "التالي" at bounding box center [58, 335] width 37 height 17
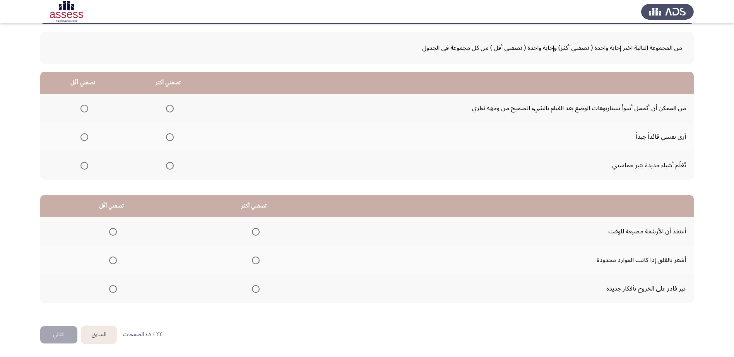
click at [169, 170] on mat-radio-group "Select an option" at bounding box center [168, 165] width 11 height 13
click at [166, 165] on span "Select an option" at bounding box center [170, 166] width 8 height 8
click at [166, 165] on input "Select an option" at bounding box center [170, 166] width 8 height 8
click at [84, 110] on span "Select an option" at bounding box center [84, 109] width 8 height 8
click at [84, 110] on input "Select an option" at bounding box center [84, 109] width 8 height 8
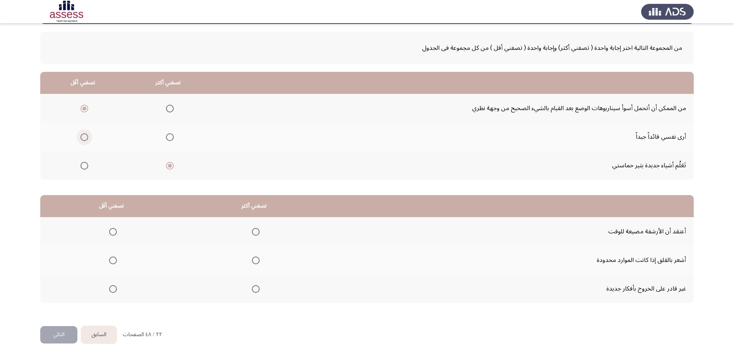
click at [86, 138] on span "Select an option" at bounding box center [84, 137] width 8 height 8
click at [86, 138] on input "Select an option" at bounding box center [84, 137] width 8 height 8
click at [253, 258] on span "Select an option" at bounding box center [256, 261] width 8 height 8
click at [253, 258] on input "Select an option" at bounding box center [256, 261] width 8 height 8
click at [115, 232] on span "Select an option" at bounding box center [113, 232] width 8 height 8
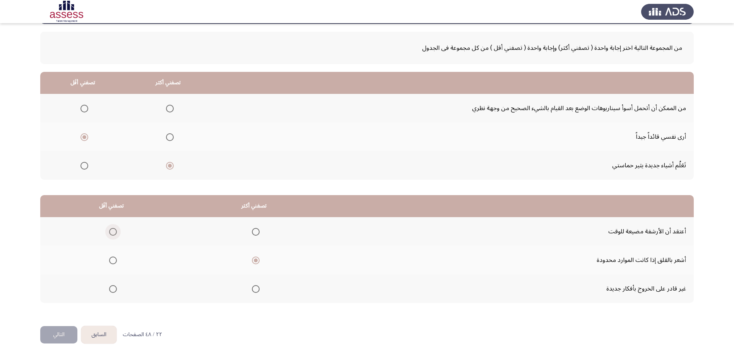
click at [115, 232] on input "Select an option" at bounding box center [113, 232] width 8 height 8
click at [59, 334] on button "التالي" at bounding box center [58, 335] width 37 height 17
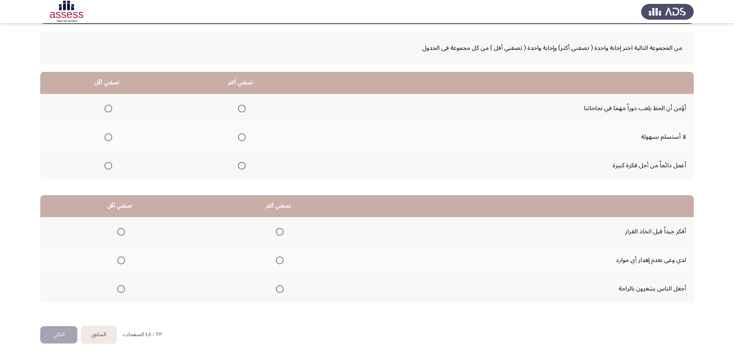
scroll to position [0, 0]
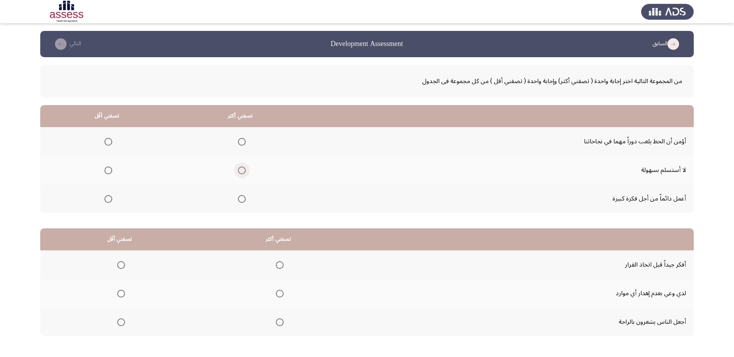
click at [238, 169] on span "Select an option" at bounding box center [242, 171] width 8 height 8
click at [238, 169] on input "Select an option" at bounding box center [242, 171] width 8 height 8
click at [106, 201] on span "Select an option" at bounding box center [108, 199] width 8 height 8
click at [106, 201] on input "Select an option" at bounding box center [108, 199] width 8 height 8
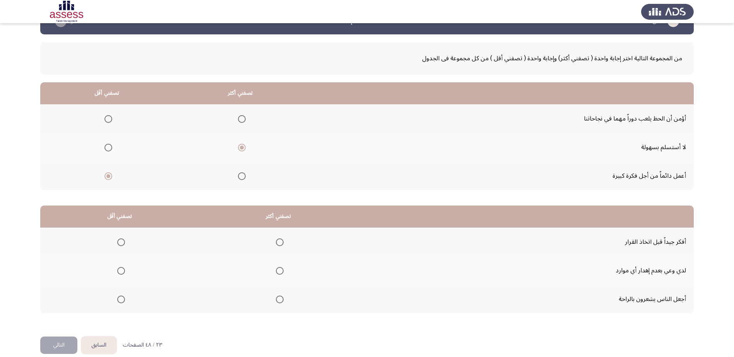
scroll to position [33, 0]
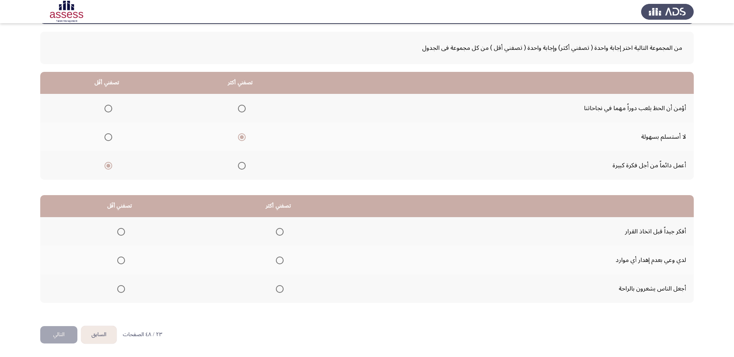
click at [277, 232] on span "Select an option" at bounding box center [280, 232] width 8 height 8
click at [277, 232] on input "Select an option" at bounding box center [280, 232] width 8 height 8
click at [123, 287] on span "Select an option" at bounding box center [121, 290] width 8 height 8
click at [123, 287] on input "Select an option" at bounding box center [121, 290] width 8 height 8
click at [62, 340] on button "التالي" at bounding box center [58, 335] width 37 height 17
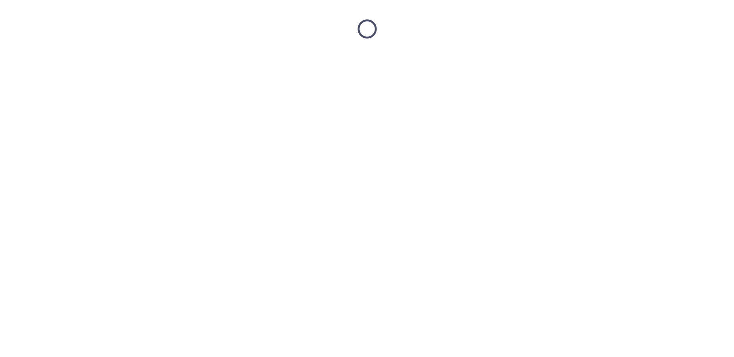
scroll to position [0, 0]
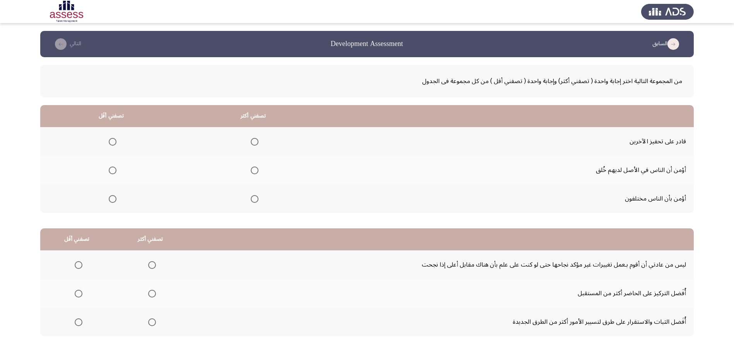
click at [255, 140] on span "Select an option" at bounding box center [255, 142] width 8 height 8
click at [255, 140] on input "Select an option" at bounding box center [255, 142] width 8 height 8
click at [110, 172] on span "Select an option" at bounding box center [113, 171] width 8 height 8
click at [110, 172] on input "Select an option" at bounding box center [113, 171] width 8 height 8
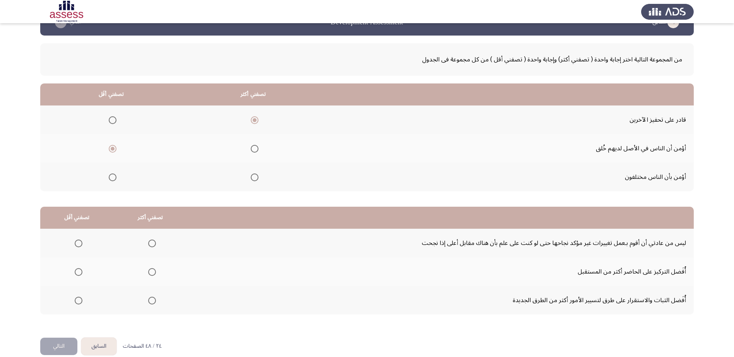
scroll to position [33, 0]
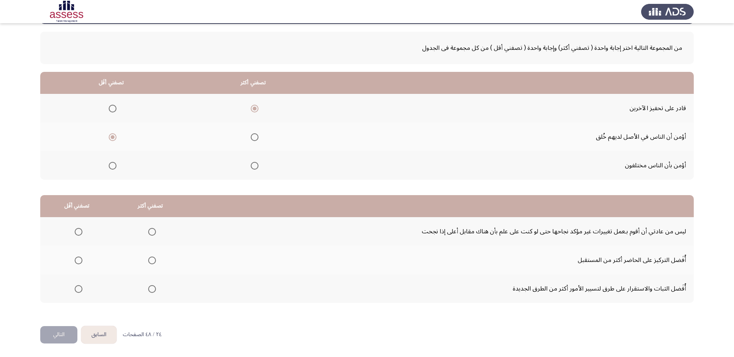
click at [111, 167] on span "Select an option" at bounding box center [113, 166] width 8 height 8
click at [111, 167] on input "Select an option" at bounding box center [113, 166] width 8 height 8
click at [148, 259] on span "Select an option" at bounding box center [152, 261] width 8 height 8
click at [148, 259] on input "Select an option" at bounding box center [152, 261] width 8 height 8
click at [145, 229] on label "Select an option" at bounding box center [150, 232] width 11 height 8
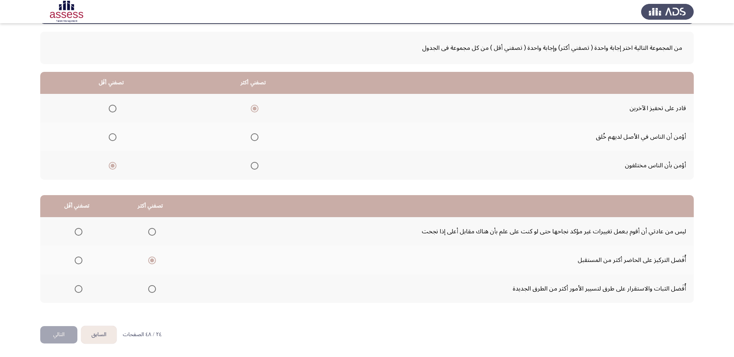
click at [148, 229] on input "Select an option" at bounding box center [152, 232] width 8 height 8
click at [154, 258] on span "Select an option" at bounding box center [152, 261] width 8 height 8
click at [154, 258] on input "Select an option" at bounding box center [152, 261] width 8 height 8
click at [149, 288] on span "Select an option" at bounding box center [152, 290] width 8 height 8
click at [149, 288] on input "Select an option" at bounding box center [152, 290] width 8 height 8
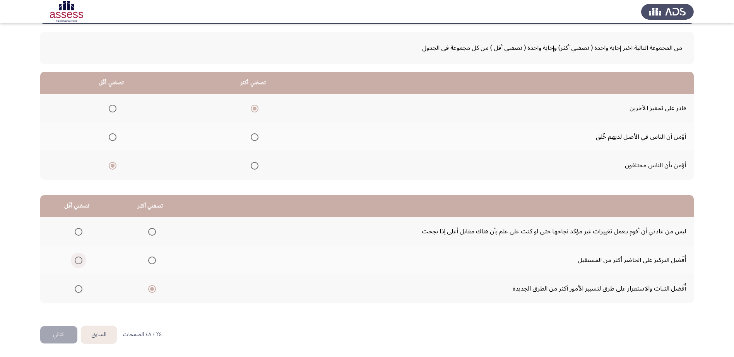
click at [76, 260] on span "Select an option" at bounding box center [79, 261] width 8 height 8
click at [76, 260] on input "Select an option" at bounding box center [79, 261] width 8 height 8
click at [62, 337] on button "التالي" at bounding box center [58, 335] width 37 height 17
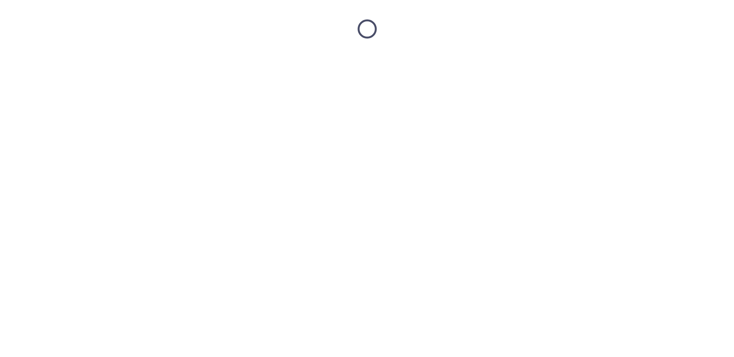
scroll to position [0, 0]
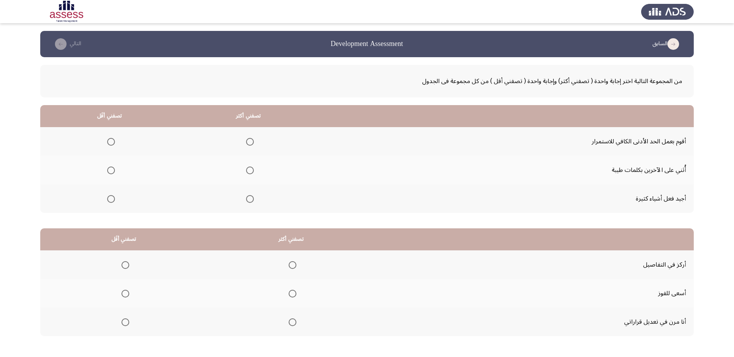
click at [249, 172] on span "Select an option" at bounding box center [250, 171] width 8 height 8
click at [249, 172] on input "Select an option" at bounding box center [250, 171] width 8 height 8
click at [108, 196] on span "Select an option" at bounding box center [111, 199] width 8 height 8
click at [108, 196] on input "Select an option" at bounding box center [111, 199] width 8 height 8
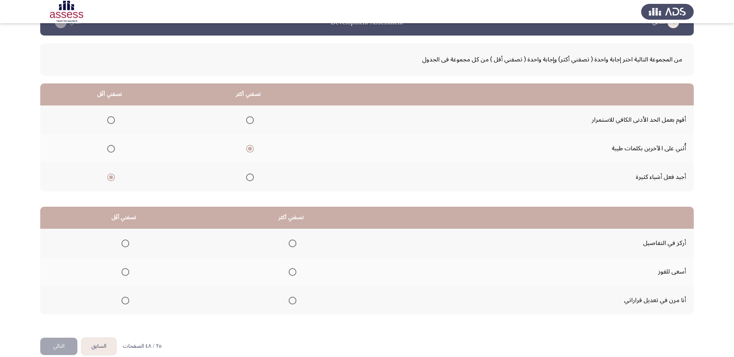
scroll to position [33, 0]
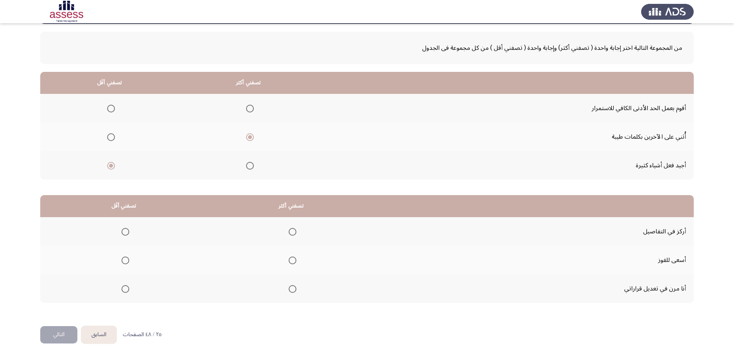
click at [292, 232] on span "Select an option" at bounding box center [292, 232] width 0 height 0
click at [290, 232] on input "Select an option" at bounding box center [293, 232] width 8 height 8
click at [125, 258] on span "Select an option" at bounding box center [125, 261] width 8 height 8
click at [125, 258] on input "Select an option" at bounding box center [125, 261] width 8 height 8
drag, startPoint x: 62, startPoint y: 337, endPoint x: 75, endPoint y: 333, distance: 13.7
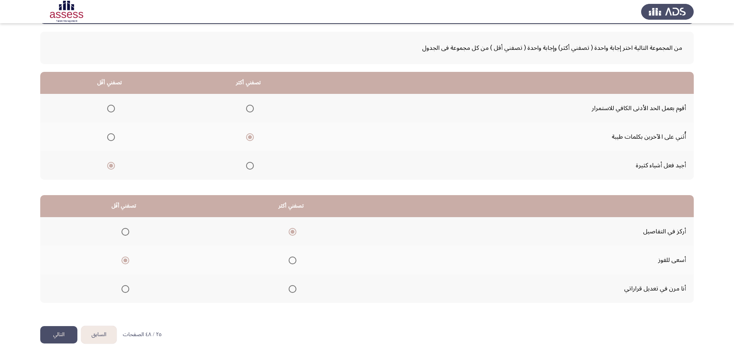
click at [64, 337] on button "التالي" at bounding box center [58, 335] width 37 height 17
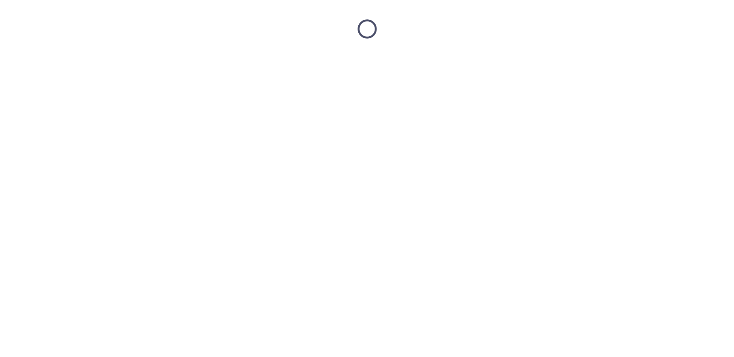
scroll to position [0, 0]
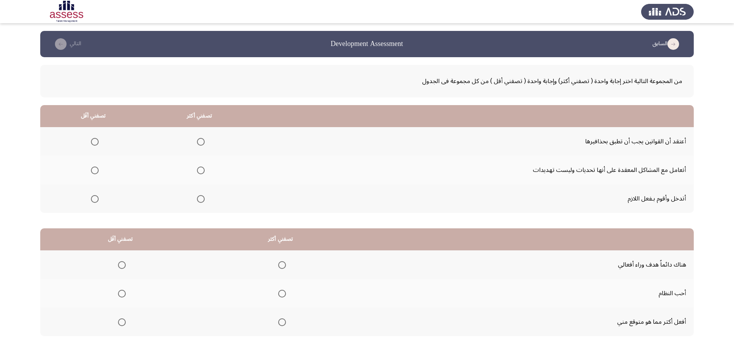
click at [203, 169] on span "Select an option" at bounding box center [201, 171] width 8 height 8
click at [203, 169] on input "Select an option" at bounding box center [201, 171] width 8 height 8
click at [93, 198] on span "Select an option" at bounding box center [95, 199] width 8 height 8
click at [93, 198] on input "Select an option" at bounding box center [95, 199] width 8 height 8
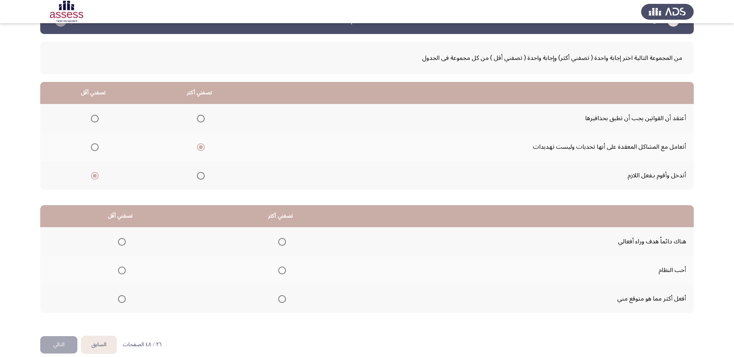
scroll to position [33, 0]
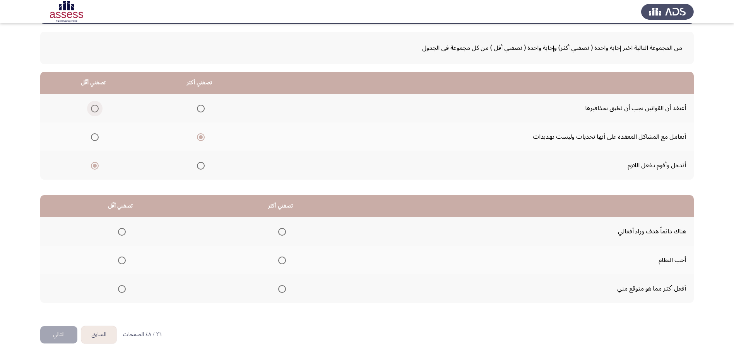
click at [94, 110] on span "Select an option" at bounding box center [95, 109] width 8 height 8
click at [94, 110] on input "Select an option" at bounding box center [95, 109] width 8 height 8
click at [279, 286] on span "Select an option" at bounding box center [282, 290] width 8 height 8
click at [279, 286] on input "Select an option" at bounding box center [282, 290] width 8 height 8
click at [118, 259] on span "Select an option" at bounding box center [122, 261] width 8 height 8
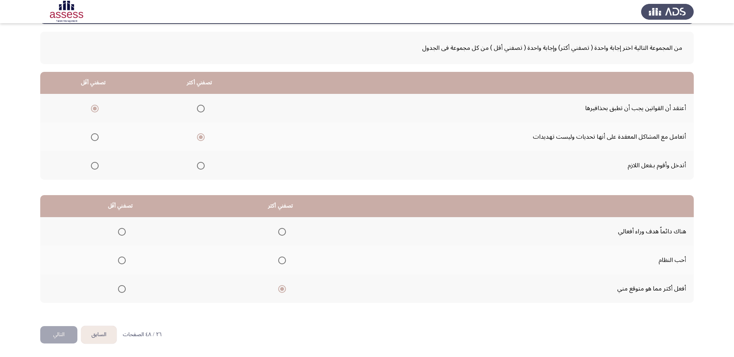
click at [118, 259] on input "Select an option" at bounding box center [122, 261] width 8 height 8
click at [54, 334] on button "التالي" at bounding box center [58, 335] width 37 height 17
click at [205, 109] on span "Select an option" at bounding box center [209, 109] width 8 height 8
click at [205, 109] on input "Select an option" at bounding box center [209, 109] width 8 height 8
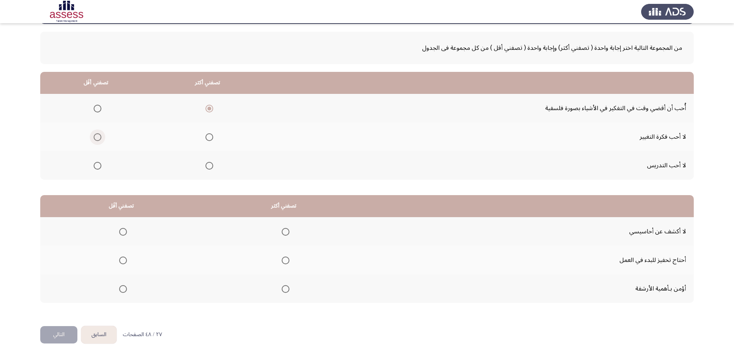
click at [96, 138] on span "Select an option" at bounding box center [98, 137] width 8 height 8
click at [96, 138] on input "Select an option" at bounding box center [98, 137] width 8 height 8
click at [284, 231] on span "Select an option" at bounding box center [286, 232] width 8 height 8
click at [284, 231] on input "Select an option" at bounding box center [286, 232] width 8 height 8
click at [122, 287] on span "Select an option" at bounding box center [123, 290] width 8 height 8
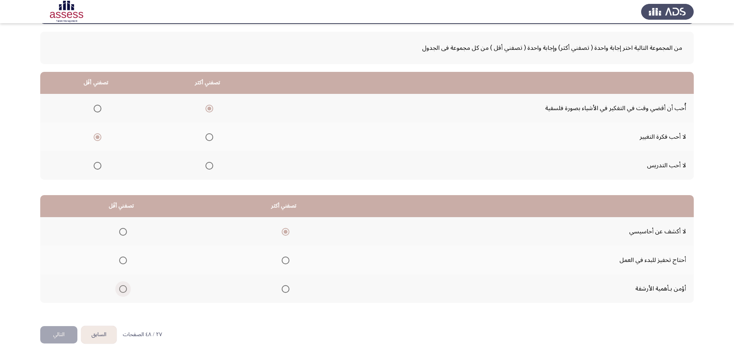
click at [122, 287] on input "Select an option" at bounding box center [123, 290] width 8 height 8
click at [62, 331] on button "التالي" at bounding box center [58, 335] width 37 height 17
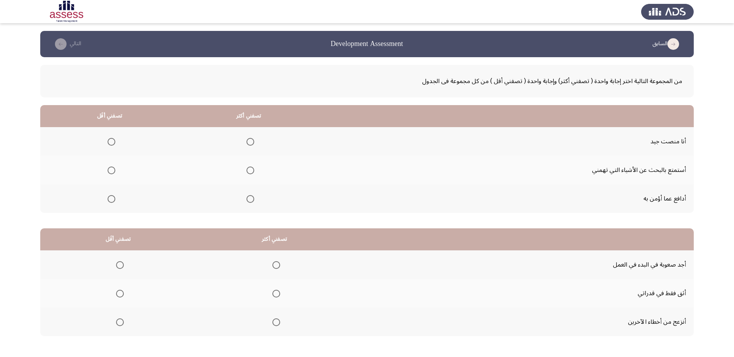
click at [248, 143] on span "Select an option" at bounding box center [250, 142] width 8 height 8
click at [248, 143] on input "Select an option" at bounding box center [250, 142] width 8 height 8
click at [109, 200] on span "Select an option" at bounding box center [112, 199] width 8 height 8
click at [109, 200] on input "Select an option" at bounding box center [112, 199] width 8 height 8
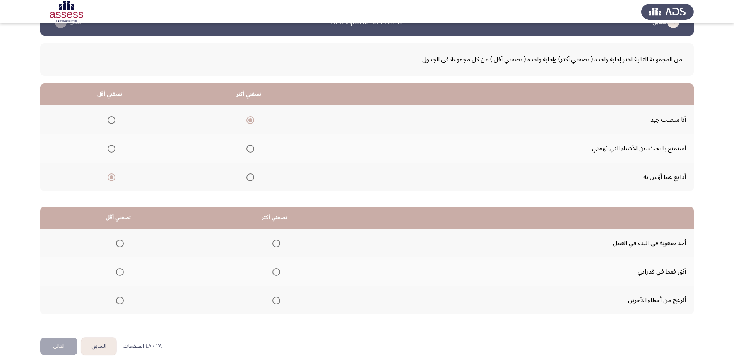
scroll to position [33, 0]
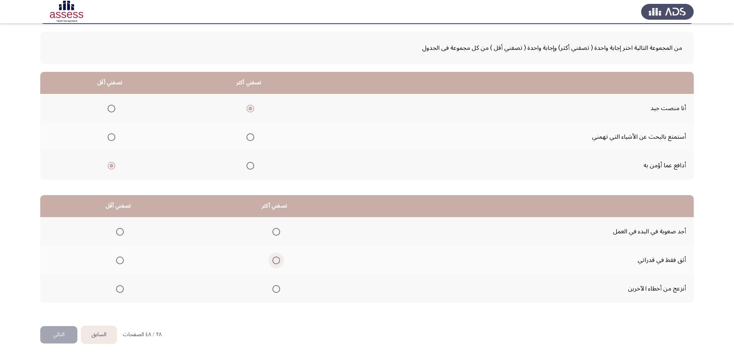
click at [272, 261] on span "Select an option" at bounding box center [276, 261] width 8 height 8
click at [272, 261] on input "Select an option" at bounding box center [276, 261] width 8 height 8
click at [118, 288] on span "Select an option" at bounding box center [120, 290] width 8 height 8
click at [118, 288] on input "Select an option" at bounding box center [120, 290] width 8 height 8
click at [51, 341] on button "التالي" at bounding box center [58, 335] width 37 height 17
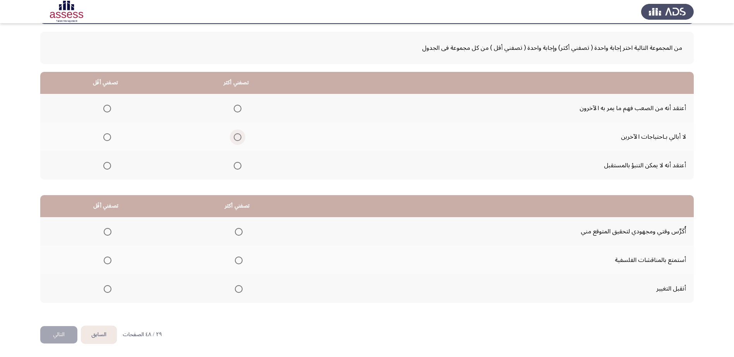
click at [237, 133] on span "Select an option" at bounding box center [238, 137] width 8 height 8
click at [237, 133] on input "Select an option" at bounding box center [238, 137] width 8 height 8
click at [108, 109] on span "Select an option" at bounding box center [107, 109] width 8 height 8
click at [108, 109] on input "Select an option" at bounding box center [107, 109] width 8 height 8
click at [104, 165] on span "Select an option" at bounding box center [107, 166] width 8 height 8
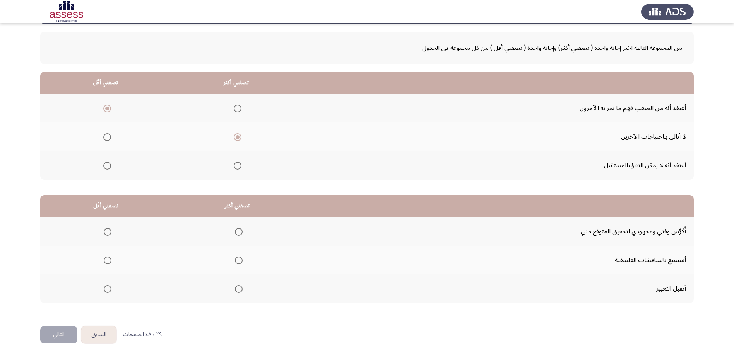
click at [104, 165] on input "Select an option" at bounding box center [107, 166] width 8 height 8
click at [236, 261] on span "Select an option" at bounding box center [239, 261] width 8 height 8
click at [236, 261] on input "Select an option" at bounding box center [239, 261] width 8 height 8
click at [108, 291] on span "Select an option" at bounding box center [108, 290] width 8 height 8
click at [108, 291] on input "Select an option" at bounding box center [108, 290] width 8 height 8
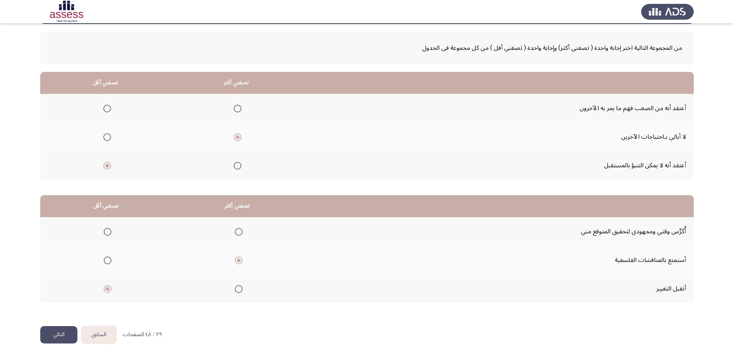
click at [53, 337] on button "التالي" at bounding box center [58, 335] width 37 height 17
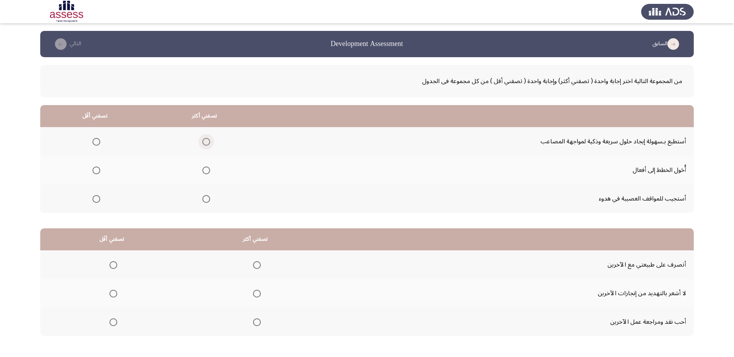
click at [206, 141] on span "Select an option" at bounding box center [206, 142] width 8 height 8
click at [206, 141] on input "Select an option" at bounding box center [206, 142] width 8 height 8
click at [97, 199] on span "Select an option" at bounding box center [96, 199] width 8 height 8
click at [97, 199] on input "Select an option" at bounding box center [96, 199] width 8 height 8
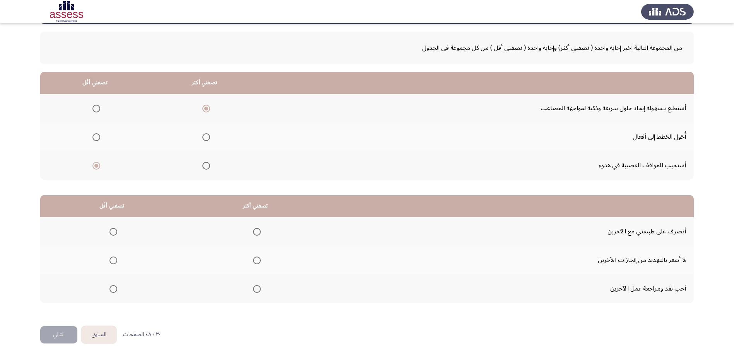
click at [96, 136] on span "Select an option" at bounding box center [96, 137] width 8 height 8
click at [96, 136] on input "Select an option" at bounding box center [96, 137] width 8 height 8
click at [258, 231] on span "Select an option" at bounding box center [257, 232] width 8 height 8
click at [258, 231] on input "Select an option" at bounding box center [257, 232] width 8 height 8
click at [113, 256] on mat-radio-group "Select an option" at bounding box center [111, 260] width 11 height 13
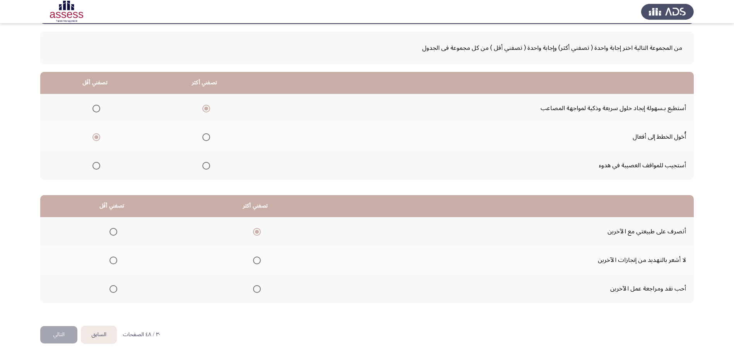
click at [115, 257] on span "Select an option" at bounding box center [113, 261] width 8 height 8
click at [115, 257] on input "Select an option" at bounding box center [113, 261] width 8 height 8
click at [66, 328] on button "التالي" at bounding box center [58, 335] width 37 height 17
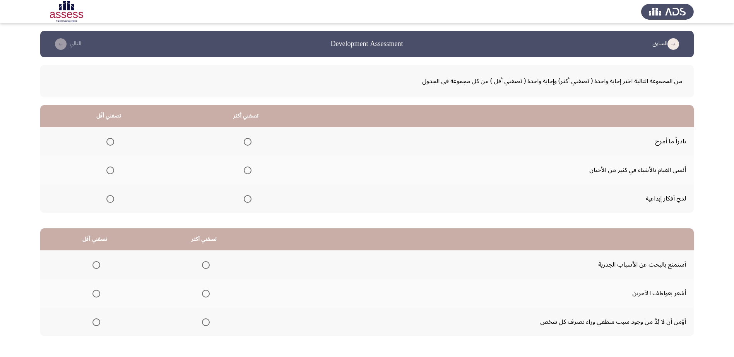
click at [244, 197] on span "Select an option" at bounding box center [248, 199] width 8 height 8
click at [244, 197] on input "Select an option" at bounding box center [248, 199] width 8 height 8
click at [110, 142] on span "Select an option" at bounding box center [110, 142] width 8 height 8
click at [110, 142] on input "Select an option" at bounding box center [110, 142] width 8 height 8
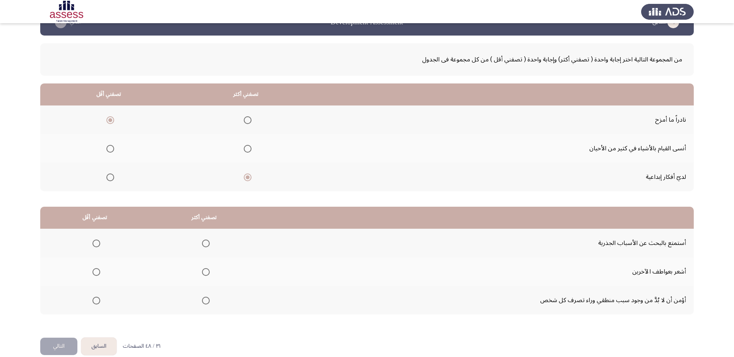
scroll to position [33, 0]
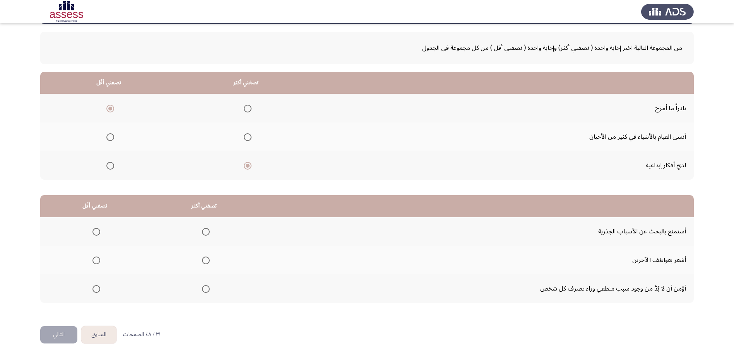
click at [202, 288] on span "Select an option" at bounding box center [206, 290] width 8 height 8
click at [202, 288] on input "Select an option" at bounding box center [206, 290] width 8 height 8
click at [91, 231] on label "Select an option" at bounding box center [94, 232] width 11 height 8
click at [92, 231] on input "Select an option" at bounding box center [96, 232] width 8 height 8
click at [65, 335] on button "التالي" at bounding box center [58, 335] width 37 height 17
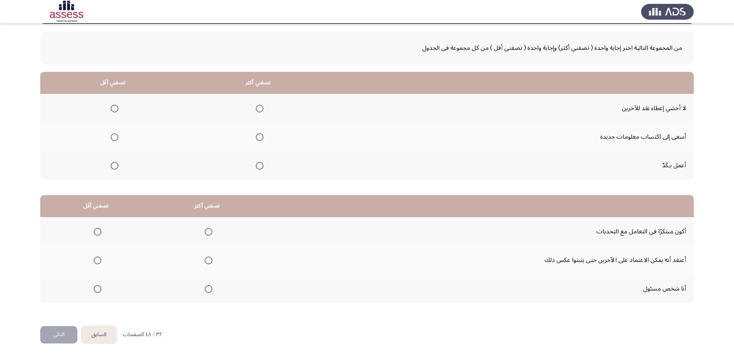
click at [263, 138] on th at bounding box center [257, 137] width 145 height 29
click at [262, 141] on span "Select an option" at bounding box center [260, 137] width 8 height 8
click at [262, 141] on input "Select an option" at bounding box center [260, 137] width 8 height 8
click at [111, 109] on span "Select an option" at bounding box center [115, 109] width 8 height 8
click at [111, 109] on input "Select an option" at bounding box center [115, 109] width 8 height 8
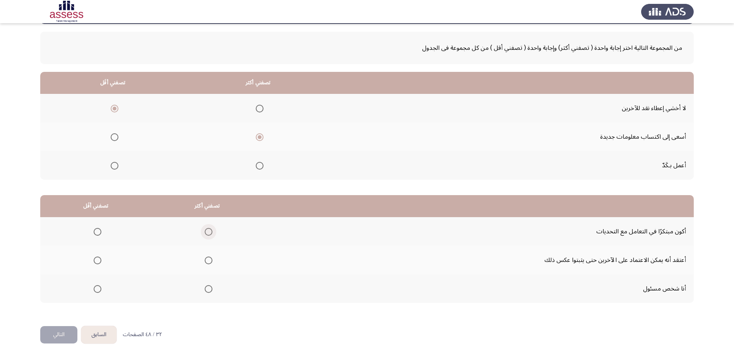
click at [205, 234] on span "Select an option" at bounding box center [209, 232] width 8 height 8
click at [205, 234] on input "Select an option" at bounding box center [209, 232] width 8 height 8
click at [98, 262] on span "Select an option" at bounding box center [98, 261] width 8 height 8
click at [98, 262] on input "Select an option" at bounding box center [98, 261] width 8 height 8
click at [52, 336] on button "التالي" at bounding box center [58, 335] width 37 height 17
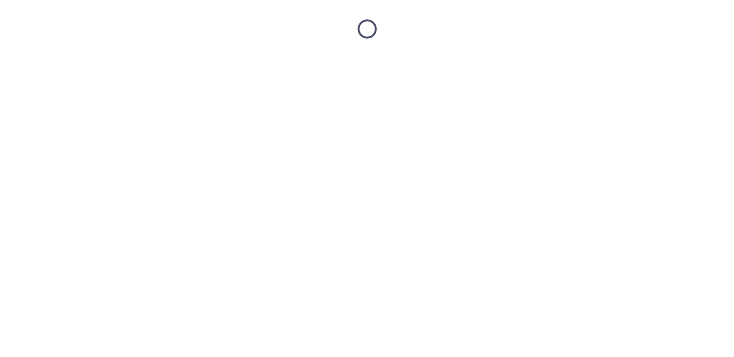
scroll to position [0, 0]
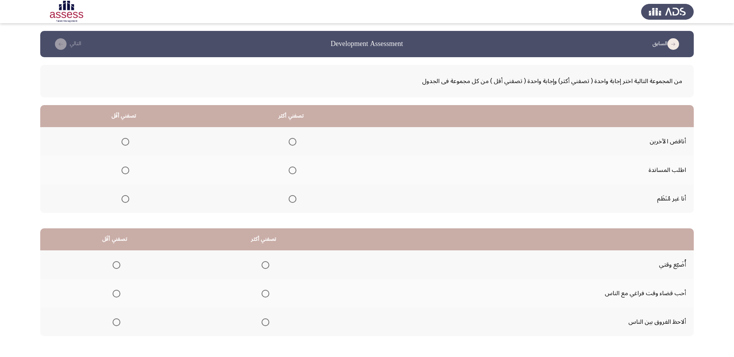
click at [294, 141] on span "Select an option" at bounding box center [293, 142] width 8 height 8
click at [294, 141] on input "Select an option" at bounding box center [293, 142] width 8 height 8
click at [123, 173] on span "Select an option" at bounding box center [125, 171] width 8 height 8
click at [123, 173] on input "Select an option" at bounding box center [125, 171] width 8 height 8
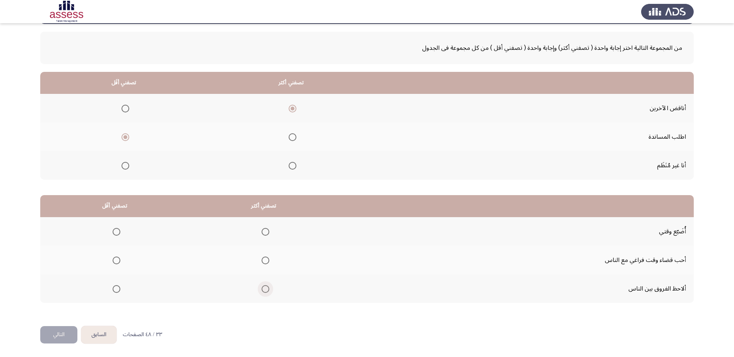
click at [263, 291] on span "Select an option" at bounding box center [266, 290] width 8 height 8
click at [263, 291] on input "Select an option" at bounding box center [266, 290] width 8 height 8
click at [117, 259] on span "Select an option" at bounding box center [117, 261] width 8 height 8
click at [117, 259] on input "Select an option" at bounding box center [117, 261] width 8 height 8
click at [54, 332] on button "التالي" at bounding box center [58, 335] width 37 height 17
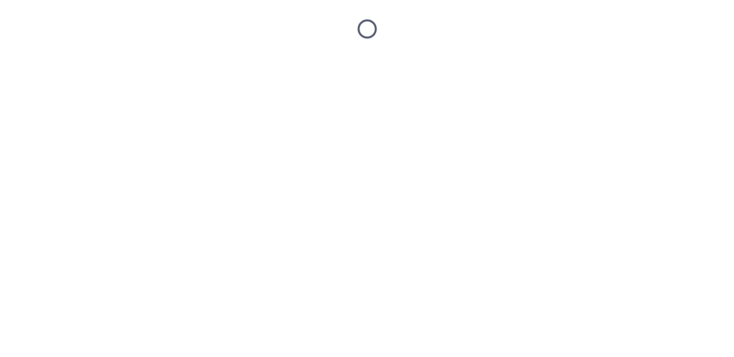
scroll to position [0, 0]
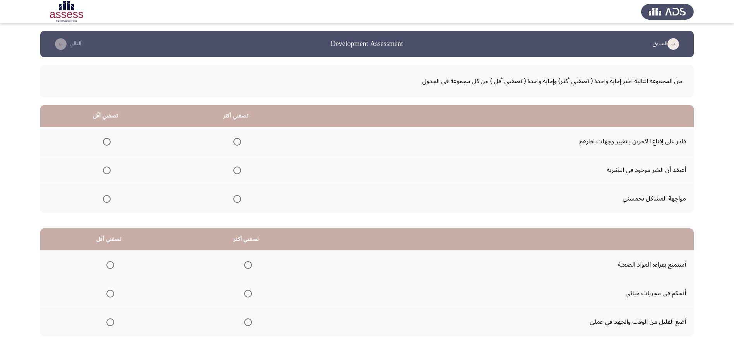
click at [237, 201] on span "Select an option" at bounding box center [237, 199] width 8 height 8
click at [237, 201] on input "Select an option" at bounding box center [237, 199] width 8 height 8
click at [106, 145] on span "Select an option" at bounding box center [107, 142] width 8 height 8
click at [106, 145] on input "Select an option" at bounding box center [107, 142] width 8 height 8
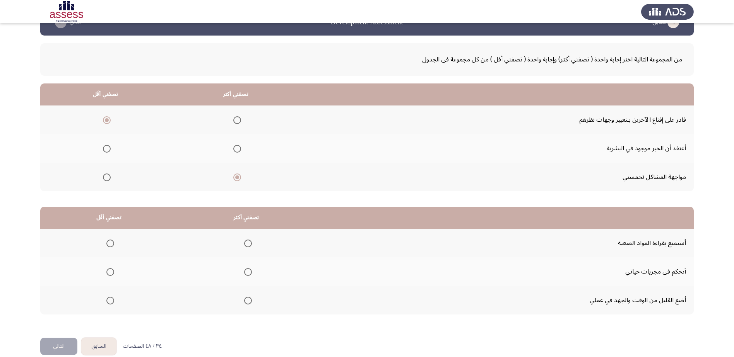
scroll to position [33, 0]
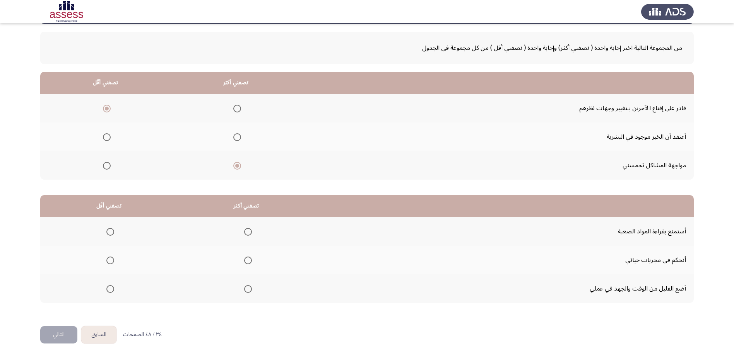
click at [246, 233] on span "Select an option" at bounding box center [248, 232] width 8 height 8
click at [246, 233] on input "Select an option" at bounding box center [248, 232] width 8 height 8
click at [248, 260] on span "Select an option" at bounding box center [248, 261] width 8 height 8
click at [248, 260] on input "Select an option" at bounding box center [248, 261] width 8 height 8
click at [113, 228] on span "Select an option" at bounding box center [110, 232] width 8 height 8
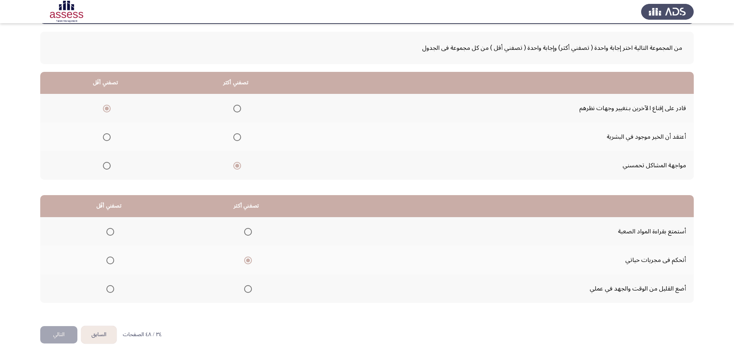
click at [113, 228] on input "Select an option" at bounding box center [110, 232] width 8 height 8
click at [63, 339] on button "التالي" at bounding box center [58, 335] width 37 height 17
click at [241, 139] on span "Select an option" at bounding box center [245, 137] width 8 height 8
click at [241, 139] on input "Select an option" at bounding box center [245, 137] width 8 height 8
click at [106, 107] on span "Select an option" at bounding box center [110, 109] width 8 height 8
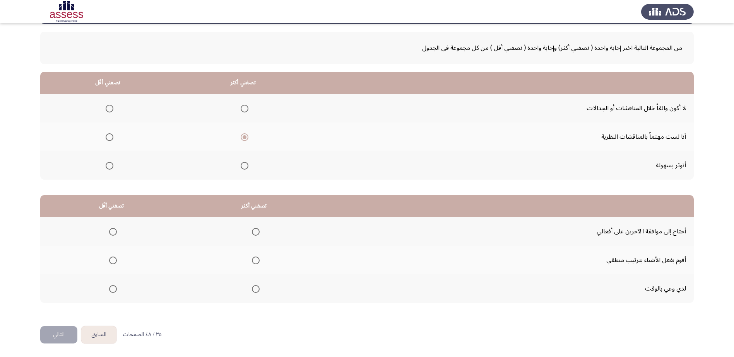
click at [106, 107] on input "Select an option" at bounding box center [110, 109] width 8 height 8
click at [256, 260] on span "Select an option" at bounding box center [256, 261] width 8 height 8
click at [256, 260] on input "Select an option" at bounding box center [256, 261] width 8 height 8
click at [115, 290] on span "Select an option" at bounding box center [113, 290] width 8 height 8
click at [115, 290] on input "Select an option" at bounding box center [113, 290] width 8 height 8
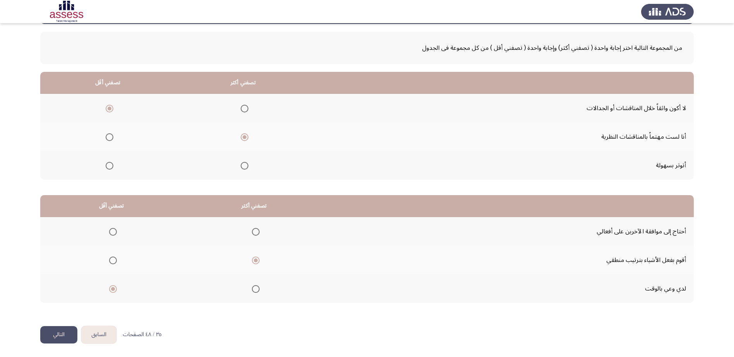
click at [55, 332] on button "التالي" at bounding box center [58, 335] width 37 height 17
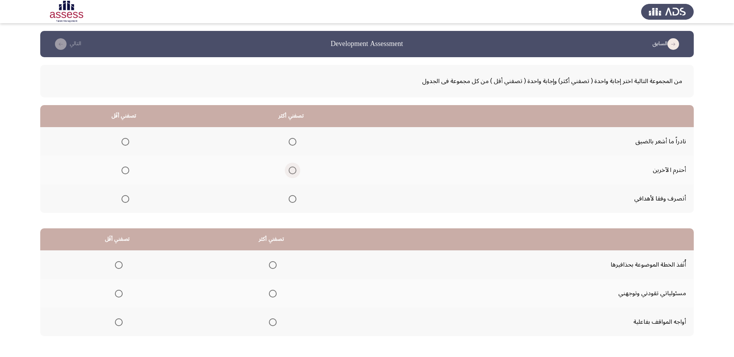
click at [291, 171] on span "Select an option" at bounding box center [293, 171] width 8 height 8
click at [291, 171] on input "Select an option" at bounding box center [293, 171] width 8 height 8
click at [121, 140] on span "Select an option" at bounding box center [125, 142] width 8 height 8
click at [121, 140] on input "Select an option" at bounding box center [125, 142] width 8 height 8
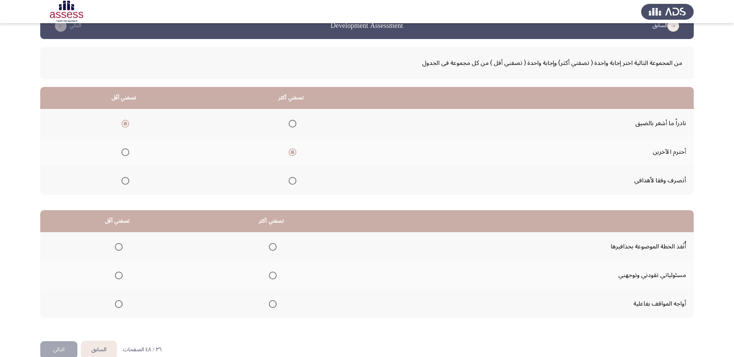
scroll to position [33, 0]
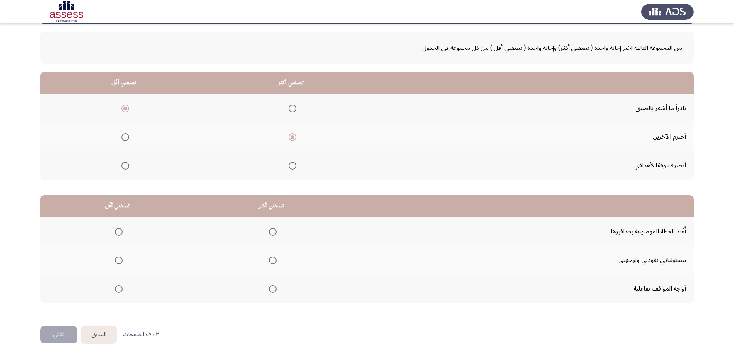
click at [269, 234] on span "Select an option" at bounding box center [273, 232] width 8 height 8
click at [269, 234] on input "Select an option" at bounding box center [273, 232] width 8 height 8
click at [115, 291] on span "Select an option" at bounding box center [119, 290] width 8 height 8
click at [115, 291] on input "Select an option" at bounding box center [119, 290] width 8 height 8
click at [62, 332] on button "التالي" at bounding box center [58, 335] width 37 height 17
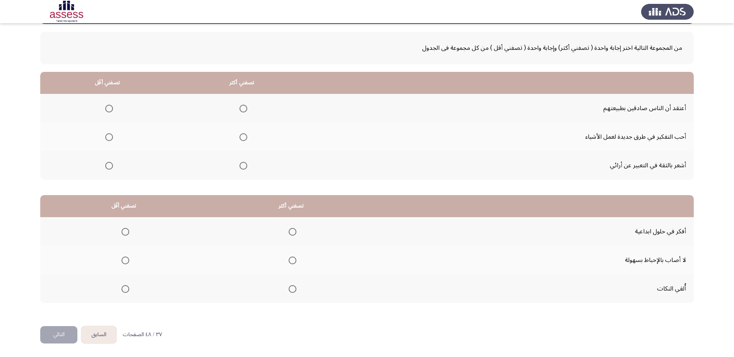
click at [242, 108] on span "Select an option" at bounding box center [243, 109] width 8 height 8
click at [242, 108] on input "Select an option" at bounding box center [243, 109] width 8 height 8
click at [107, 163] on span "Select an option" at bounding box center [109, 166] width 8 height 8
click at [107, 163] on input "Select an option" at bounding box center [109, 166] width 8 height 8
click at [243, 166] on span "Select an option" at bounding box center [243, 166] width 0 height 0
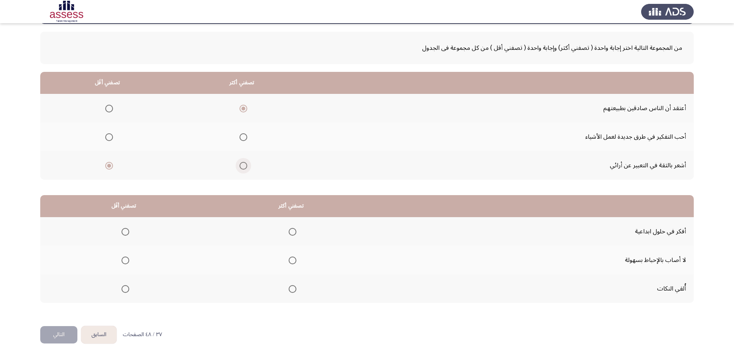
click at [241, 166] on input "Select an option" at bounding box center [243, 166] width 8 height 8
click at [108, 106] on span "Select an option" at bounding box center [109, 109] width 8 height 8
click at [108, 106] on input "Select an option" at bounding box center [109, 109] width 8 height 8
click at [290, 233] on span "Select an option" at bounding box center [293, 232] width 8 height 8
click at [290, 233] on input "Select an option" at bounding box center [293, 232] width 8 height 8
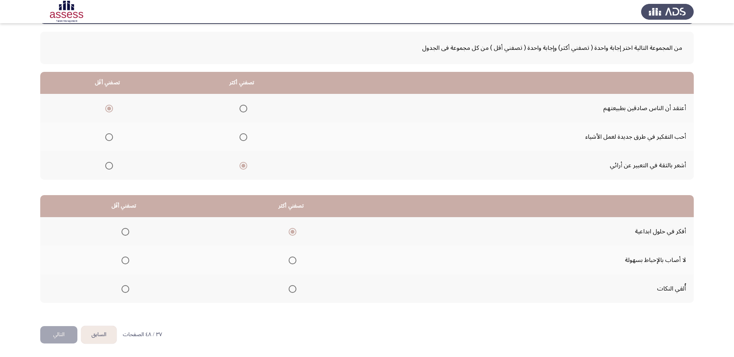
click at [122, 260] on span "Select an option" at bounding box center [125, 261] width 8 height 8
click at [122, 260] on input "Select an option" at bounding box center [125, 261] width 8 height 8
click at [122, 289] on span "Select an option" at bounding box center [125, 290] width 8 height 8
click at [122, 289] on input "Select an option" at bounding box center [125, 290] width 8 height 8
click at [55, 334] on button "التالي" at bounding box center [58, 335] width 37 height 17
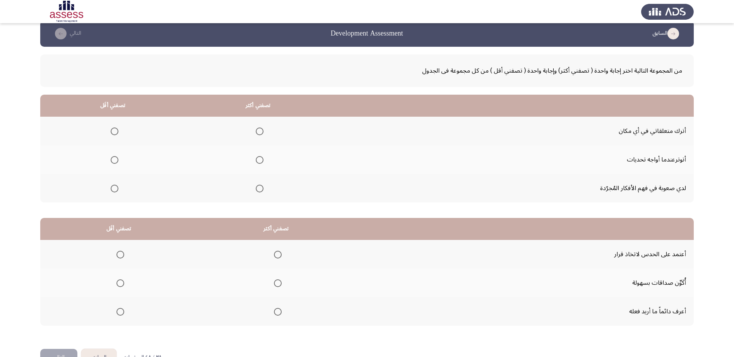
scroll to position [0, 0]
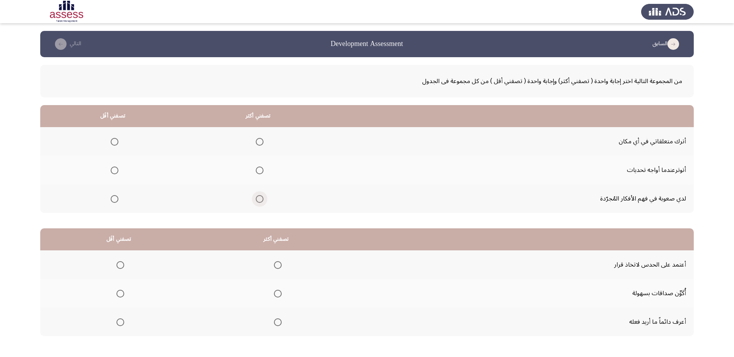
click at [263, 199] on span "Select an option" at bounding box center [260, 199] width 8 height 8
click at [263, 199] on input "Select an option" at bounding box center [260, 199] width 8 height 8
click at [111, 144] on span "Select an option" at bounding box center [115, 142] width 8 height 8
click at [111, 144] on input "Select an option" at bounding box center [115, 142] width 8 height 8
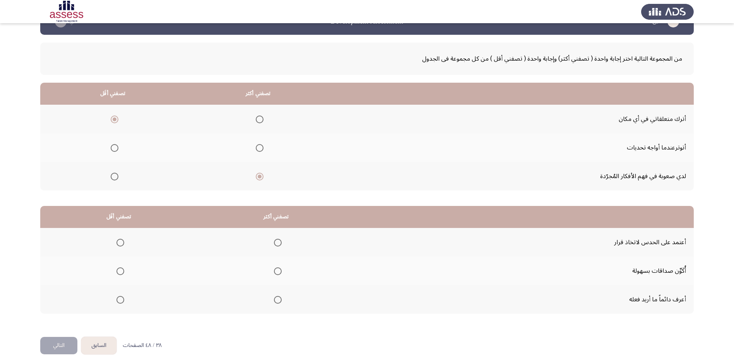
scroll to position [33, 0]
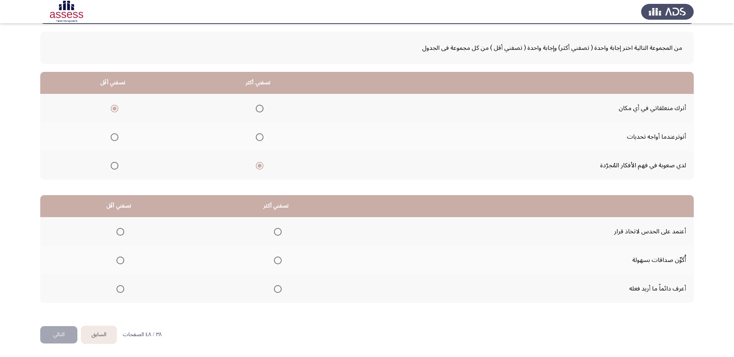
click at [255, 110] on label "Select an option" at bounding box center [258, 109] width 11 height 8
click at [256, 110] on input "Select an option" at bounding box center [260, 109] width 8 height 8
click at [117, 135] on span "Select an option" at bounding box center [115, 137] width 8 height 8
click at [117, 135] on input "Select an option" at bounding box center [115, 137] width 8 height 8
click at [277, 288] on span "Select an option" at bounding box center [278, 290] width 8 height 8
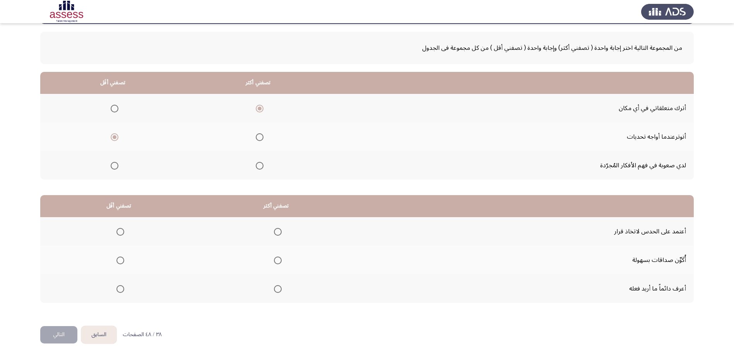
click at [277, 288] on input "Select an option" at bounding box center [278, 290] width 8 height 8
click at [122, 259] on span "Select an option" at bounding box center [120, 261] width 8 height 8
click at [122, 259] on input "Select an option" at bounding box center [120, 261] width 8 height 8
click at [65, 336] on button "التالي" at bounding box center [58, 335] width 37 height 17
click at [271, 166] on span "Select an option" at bounding box center [271, 166] width 8 height 8
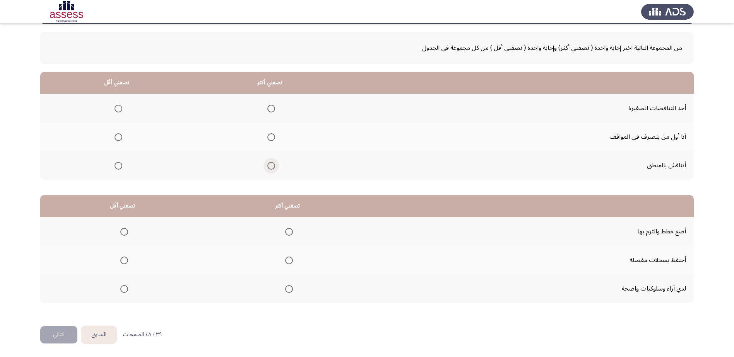
click at [271, 166] on input "Select an option" at bounding box center [271, 166] width 8 height 8
click at [118, 136] on span "Select an option" at bounding box center [119, 137] width 8 height 8
click at [118, 136] on input "Select an option" at bounding box center [119, 137] width 8 height 8
click at [116, 106] on span "Select an option" at bounding box center [119, 109] width 8 height 8
click at [116, 106] on input "Select an option" at bounding box center [119, 109] width 8 height 8
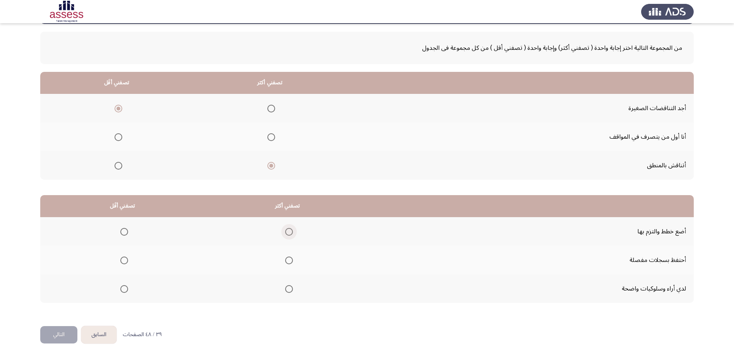
click at [286, 229] on span "Select an option" at bounding box center [289, 232] width 8 height 8
click at [286, 229] on input "Select an option" at bounding box center [289, 232] width 8 height 8
click at [127, 262] on span "Select an option" at bounding box center [124, 261] width 8 height 8
click at [127, 262] on input "Select an option" at bounding box center [124, 261] width 8 height 8
click at [53, 337] on button "التالي" at bounding box center [58, 335] width 37 height 17
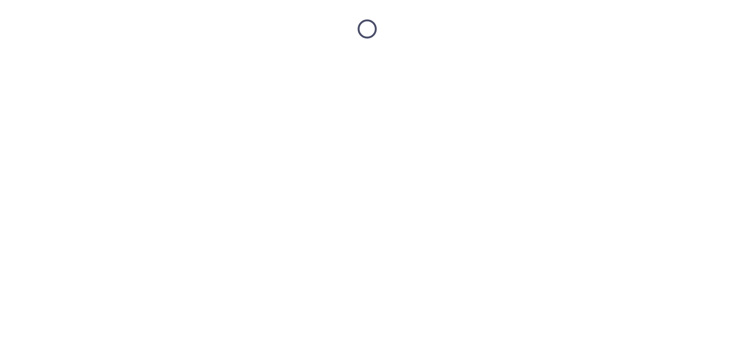
scroll to position [0, 0]
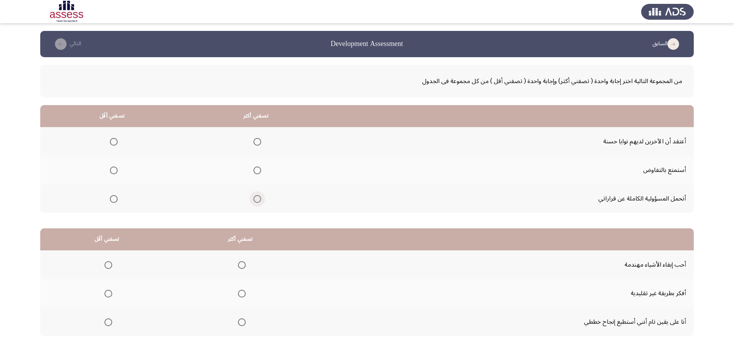
click at [255, 199] on span "Select an option" at bounding box center [257, 199] width 8 height 8
click at [255, 199] on input "Select an option" at bounding box center [257, 199] width 8 height 8
click at [111, 144] on span "Select an option" at bounding box center [114, 142] width 8 height 8
click at [111, 144] on input "Select an option" at bounding box center [114, 142] width 8 height 8
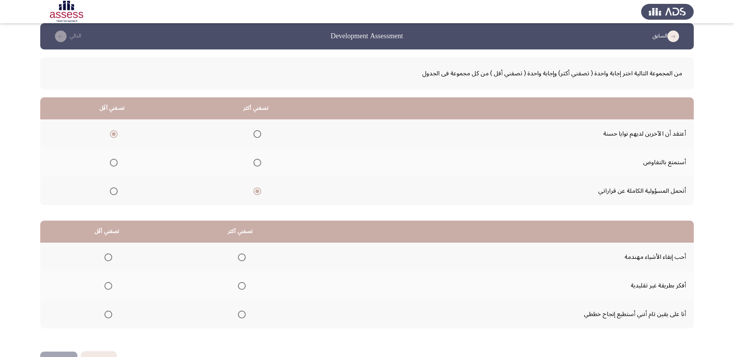
scroll to position [33, 0]
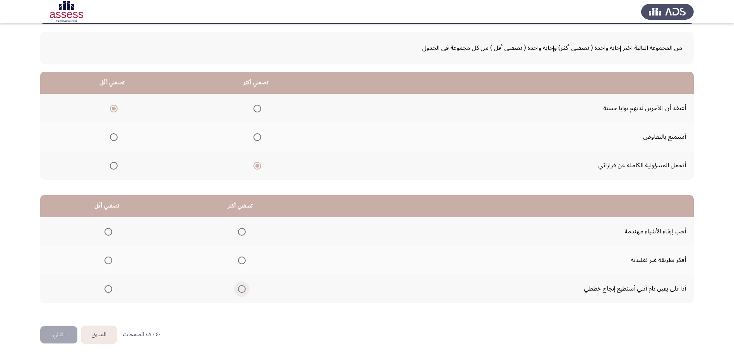
click at [238, 289] on span "Select an option" at bounding box center [242, 290] width 8 height 8
click at [238, 289] on input "Select an option" at bounding box center [242, 290] width 8 height 8
click at [238, 231] on span "Select an option" at bounding box center [242, 232] width 8 height 8
click at [238, 231] on input "Select an option" at bounding box center [242, 232] width 8 height 8
click at [108, 234] on span "Select an option" at bounding box center [108, 232] width 8 height 8
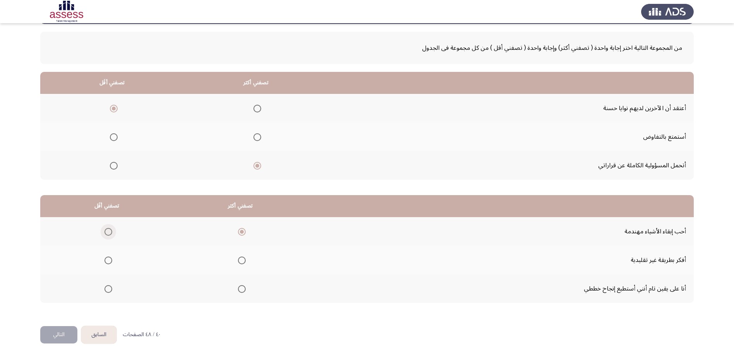
click at [108, 234] on input "Select an option" at bounding box center [108, 232] width 8 height 8
click at [238, 289] on span "Select an option" at bounding box center [242, 290] width 8 height 8
click at [238, 289] on input "Select an option" at bounding box center [242, 290] width 8 height 8
click at [51, 340] on button "التالي" at bounding box center [58, 335] width 37 height 17
click at [245, 169] on span "Select an option" at bounding box center [242, 166] width 8 height 8
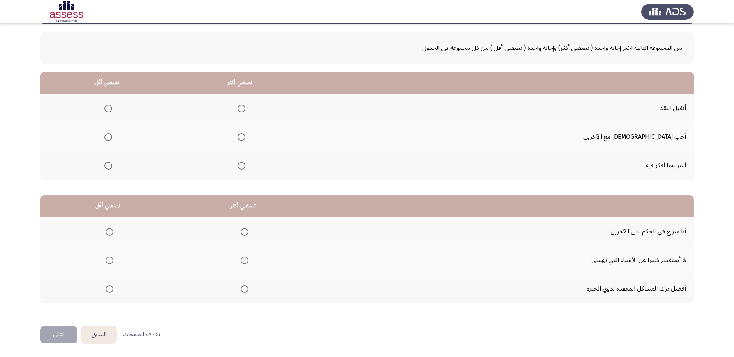
click at [245, 169] on input "Select an option" at bounding box center [242, 166] width 8 height 8
click at [245, 137] on span "Select an option" at bounding box center [242, 137] width 8 height 8
click at [245, 137] on input "Select an option" at bounding box center [242, 137] width 8 height 8
click at [112, 168] on span "Select an option" at bounding box center [108, 166] width 8 height 8
click at [112, 168] on input "Select an option" at bounding box center [108, 166] width 8 height 8
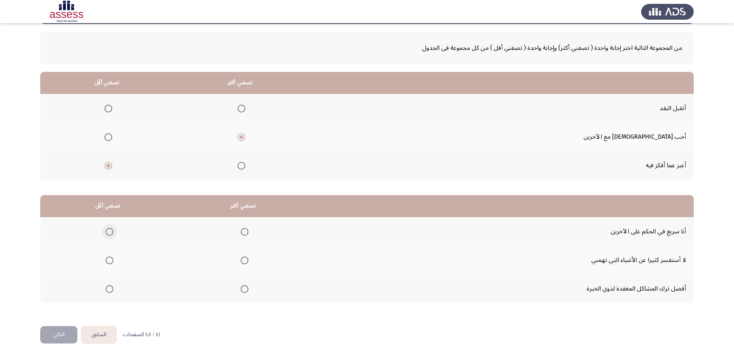
click at [110, 235] on span "Select an option" at bounding box center [110, 232] width 8 height 8
click at [110, 235] on input "Select an option" at bounding box center [110, 232] width 8 height 8
click at [108, 262] on span "Select an option" at bounding box center [110, 261] width 8 height 8
click at [108, 262] on input "Select an option" at bounding box center [110, 261] width 8 height 8
click at [242, 287] on span "Select an option" at bounding box center [245, 290] width 8 height 8
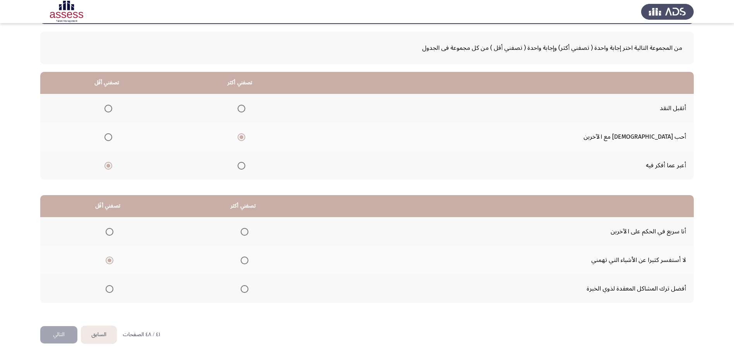
click at [242, 287] on input "Select an option" at bounding box center [245, 290] width 8 height 8
click at [65, 332] on button "التالي" at bounding box center [58, 335] width 37 height 17
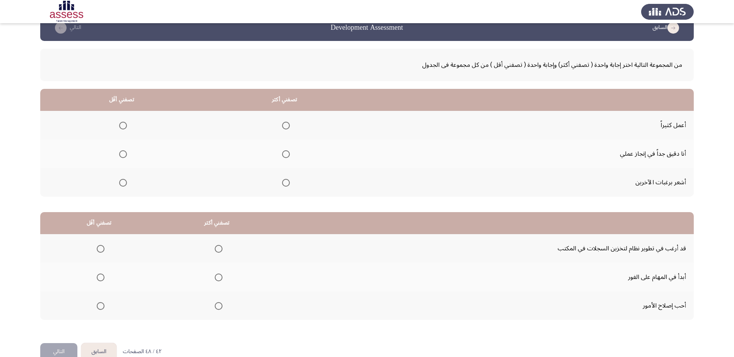
scroll to position [0, 0]
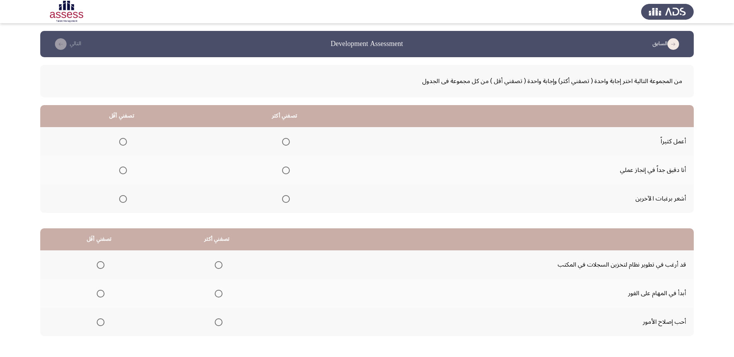
click at [282, 169] on span "Select an option" at bounding box center [286, 171] width 8 height 8
click at [282, 169] on input "Select an option" at bounding box center [286, 171] width 8 height 8
click at [123, 144] on span "Select an option" at bounding box center [123, 142] width 8 height 8
click at [123, 144] on input "Select an option" at bounding box center [123, 142] width 8 height 8
click at [118, 195] on mat-radio-button "Select an option" at bounding box center [121, 199] width 11 height 8
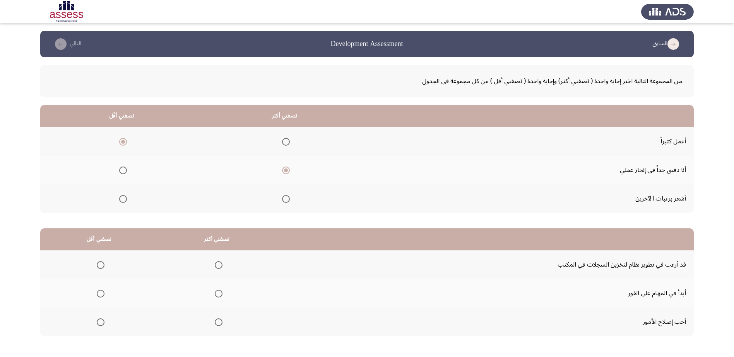
click at [120, 200] on span "Select an option" at bounding box center [123, 199] width 8 height 8
click at [120, 200] on input "Select an option" at bounding box center [123, 199] width 8 height 8
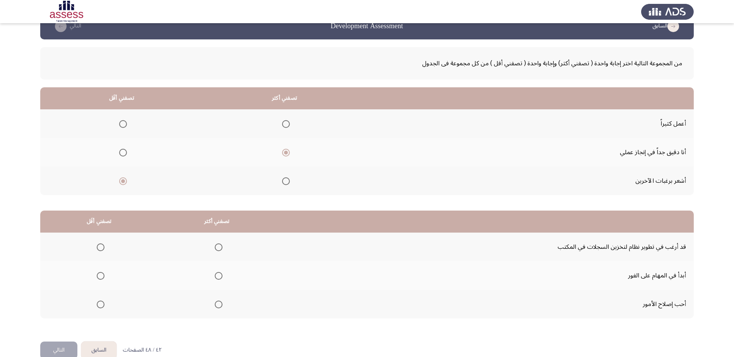
scroll to position [33, 0]
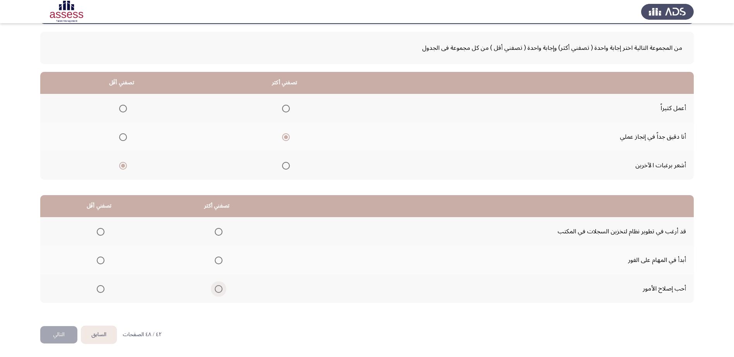
click at [215, 290] on span "Select an option" at bounding box center [219, 290] width 8 height 8
click at [215, 290] on input "Select an option" at bounding box center [219, 290] width 8 height 8
click at [102, 264] on span "Select an option" at bounding box center [101, 261] width 8 height 8
click at [102, 264] on input "Select an option" at bounding box center [101, 261] width 8 height 8
click at [217, 229] on span "Select an option" at bounding box center [219, 232] width 8 height 8
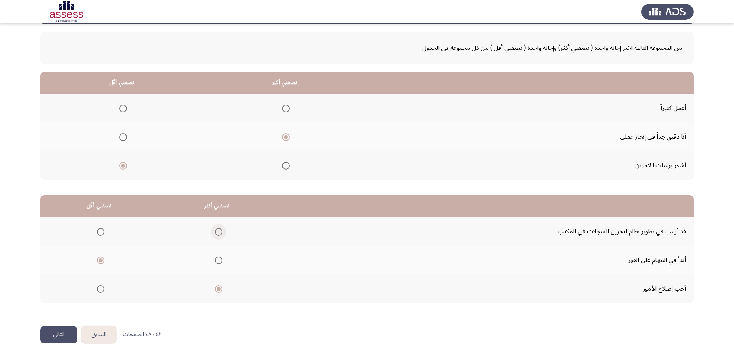
click at [217, 229] on input "Select an option" at bounding box center [219, 232] width 8 height 8
click at [101, 290] on span "Select an option" at bounding box center [101, 290] width 8 height 8
click at [101, 290] on input "Select an option" at bounding box center [101, 290] width 8 height 8
click at [57, 332] on button "التالي" at bounding box center [58, 335] width 37 height 17
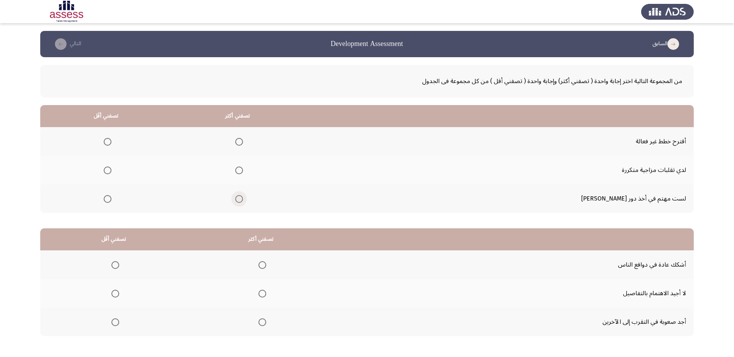
click at [243, 200] on span "Select an option" at bounding box center [239, 199] width 8 height 8
click at [243, 200] on input "Select an option" at bounding box center [239, 199] width 8 height 8
click at [111, 173] on span "Select an option" at bounding box center [108, 171] width 8 height 8
click at [111, 173] on input "Select an option" at bounding box center [108, 171] width 8 height 8
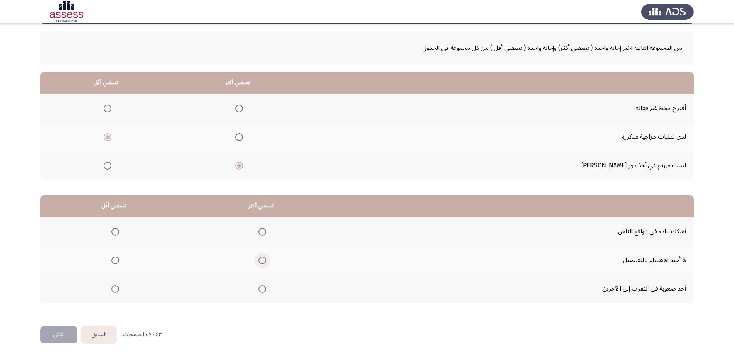
click at [259, 258] on span "Select an option" at bounding box center [262, 261] width 8 height 8
click at [259, 258] on input "Select an option" at bounding box center [262, 261] width 8 height 8
click at [113, 235] on span "Select an option" at bounding box center [115, 232] width 8 height 8
click at [113, 235] on input "Select an option" at bounding box center [115, 232] width 8 height 8
click at [62, 334] on button "التالي" at bounding box center [58, 335] width 37 height 17
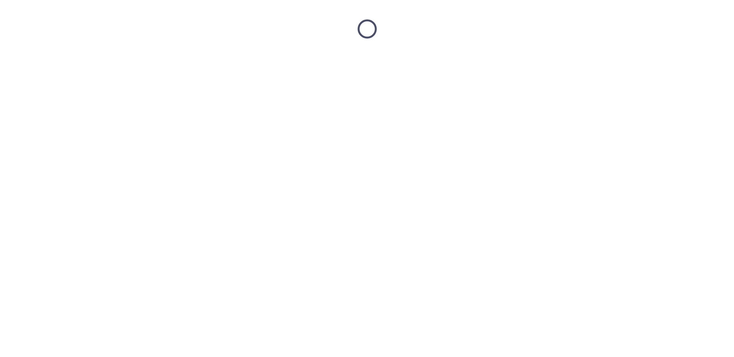
scroll to position [0, 0]
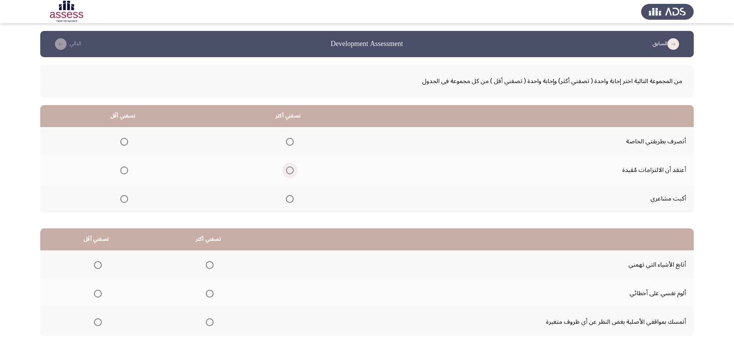
click at [290, 172] on span "Select an option" at bounding box center [290, 171] width 8 height 8
click at [290, 172] on input "Select an option" at bounding box center [290, 171] width 8 height 8
click at [127, 144] on span "Select an option" at bounding box center [124, 142] width 8 height 8
click at [127, 144] on input "Select an option" at bounding box center [124, 142] width 8 height 8
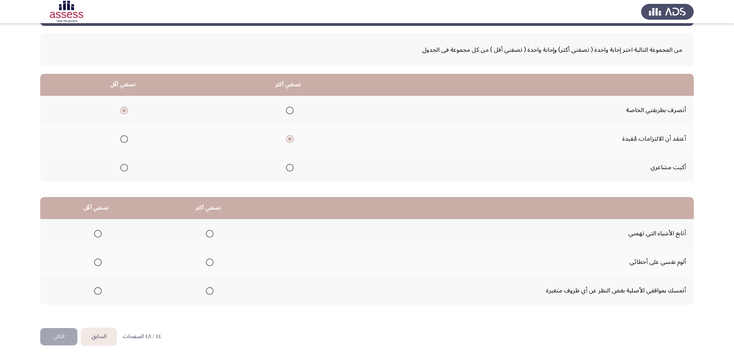
scroll to position [33, 0]
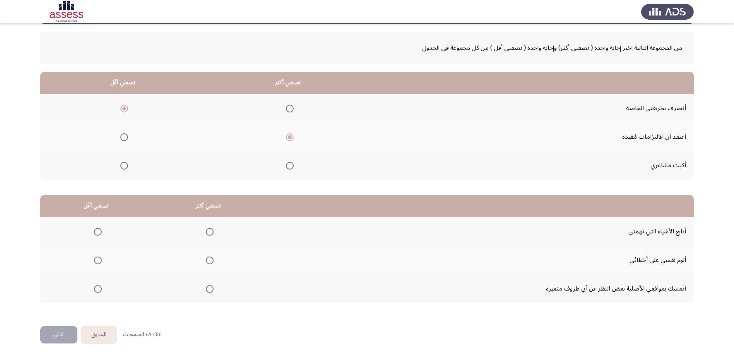
click at [206, 287] on span "Select an option" at bounding box center [210, 290] width 8 height 8
click at [206, 287] on input "Select an option" at bounding box center [210, 290] width 8 height 8
click at [97, 233] on span "Select an option" at bounding box center [98, 232] width 8 height 8
click at [97, 233] on input "Select an option" at bounding box center [98, 232] width 8 height 8
click at [64, 336] on button "التالي" at bounding box center [58, 335] width 37 height 17
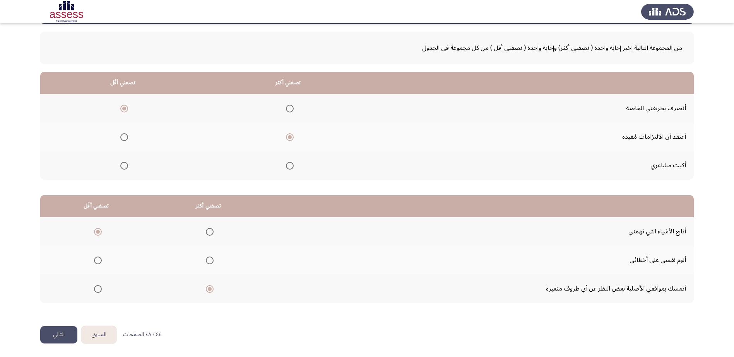
scroll to position [0, 0]
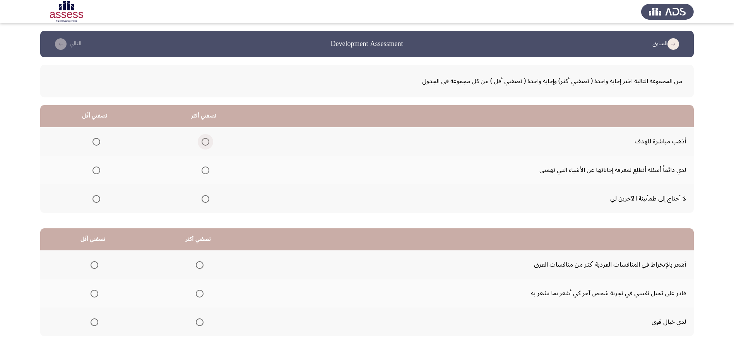
click at [204, 142] on span "Select an option" at bounding box center [206, 142] width 8 height 8
click at [204, 142] on input "Select an option" at bounding box center [206, 142] width 8 height 8
click at [98, 197] on span "Select an option" at bounding box center [96, 199] width 8 height 8
click at [98, 197] on input "Select an option" at bounding box center [96, 199] width 8 height 8
click at [97, 173] on span "Select an option" at bounding box center [96, 171] width 8 height 8
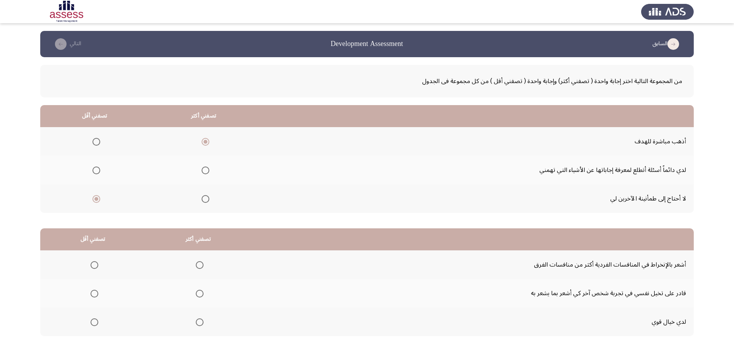
click at [97, 173] on input "Select an option" at bounding box center [96, 171] width 8 height 8
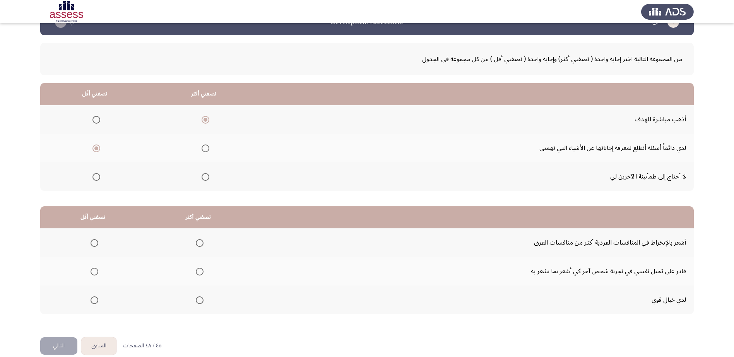
scroll to position [33, 0]
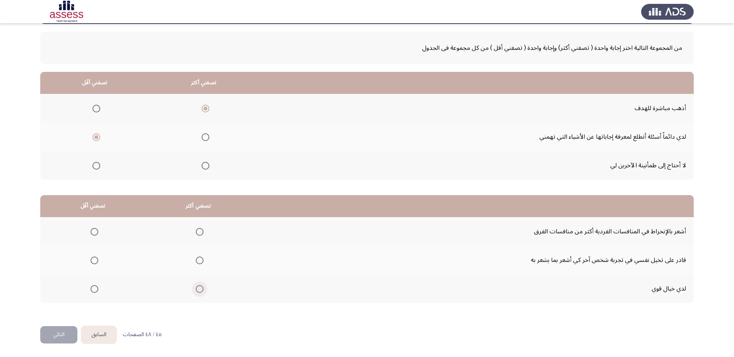
click at [199, 291] on span "Select an option" at bounding box center [200, 290] width 8 height 8
click at [199, 291] on input "Select an option" at bounding box center [200, 290] width 8 height 8
click at [92, 260] on span "Select an option" at bounding box center [95, 261] width 8 height 8
click at [92, 260] on input "Select an option" at bounding box center [95, 261] width 8 height 8
click at [62, 328] on button "التالي" at bounding box center [58, 335] width 37 height 17
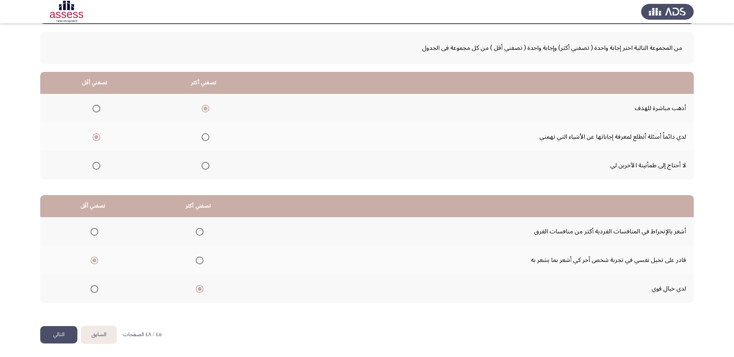
scroll to position [0, 0]
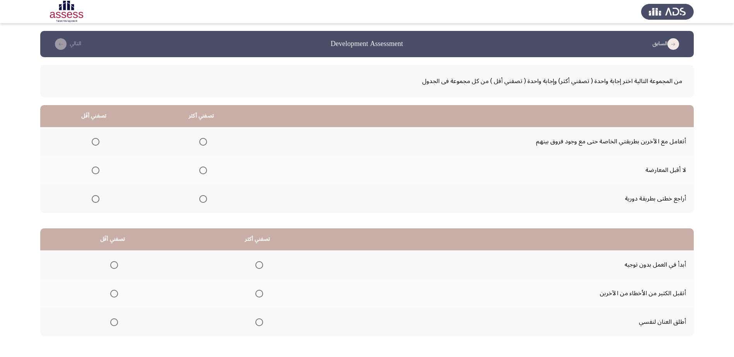
click at [204, 201] on span "Select an option" at bounding box center [203, 199] width 8 height 8
click at [204, 201] on input "Select an option" at bounding box center [203, 199] width 8 height 8
click at [97, 143] on span "Select an option" at bounding box center [96, 142] width 8 height 8
click at [97, 143] on input "Select an option" at bounding box center [96, 142] width 8 height 8
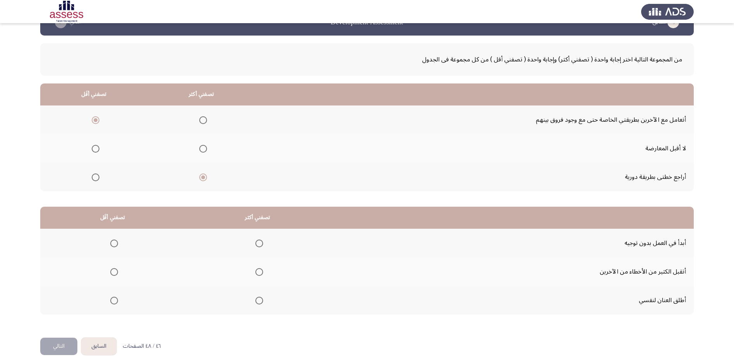
scroll to position [33, 0]
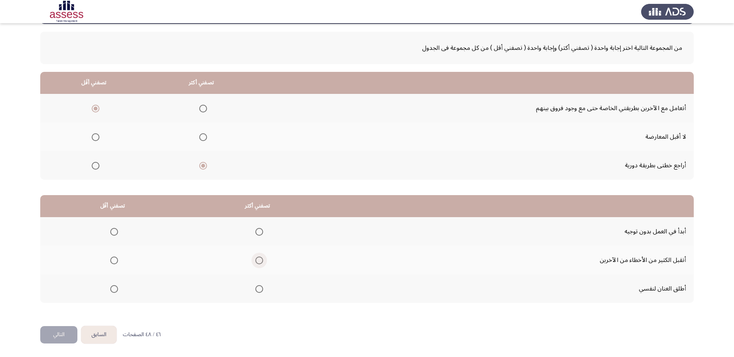
click at [257, 258] on span "Select an option" at bounding box center [259, 261] width 8 height 8
click at [257, 258] on input "Select an option" at bounding box center [259, 261] width 8 height 8
click at [262, 287] on th at bounding box center [257, 289] width 145 height 29
click at [259, 290] on span "Select an option" at bounding box center [259, 290] width 8 height 8
click at [259, 290] on input "Select an option" at bounding box center [259, 290] width 8 height 8
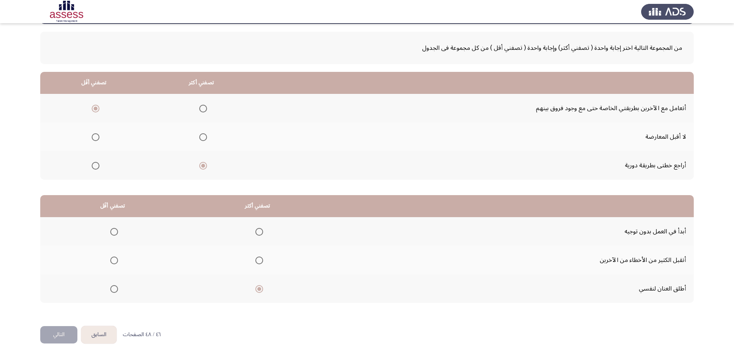
click at [113, 260] on span "Select an option" at bounding box center [114, 261] width 8 height 8
click at [113, 260] on input "Select an option" at bounding box center [114, 261] width 8 height 8
click at [62, 333] on button "التالي" at bounding box center [58, 335] width 37 height 17
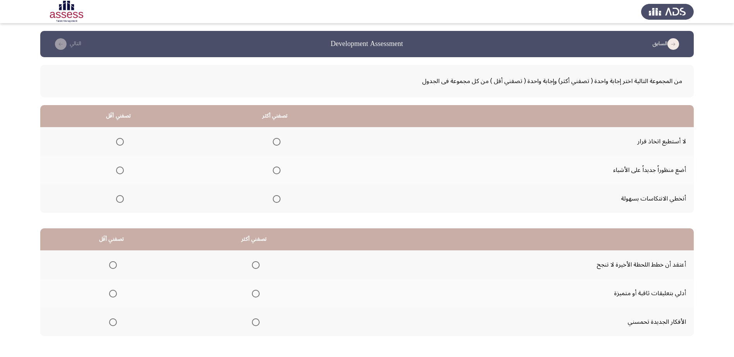
click at [273, 174] on span "Select an option" at bounding box center [277, 171] width 8 height 8
click at [273, 174] on input "Select an option" at bounding box center [277, 171] width 8 height 8
click at [115, 202] on label "Select an option" at bounding box center [118, 199] width 11 height 8
click at [116, 202] on input "Select an option" at bounding box center [120, 199] width 8 height 8
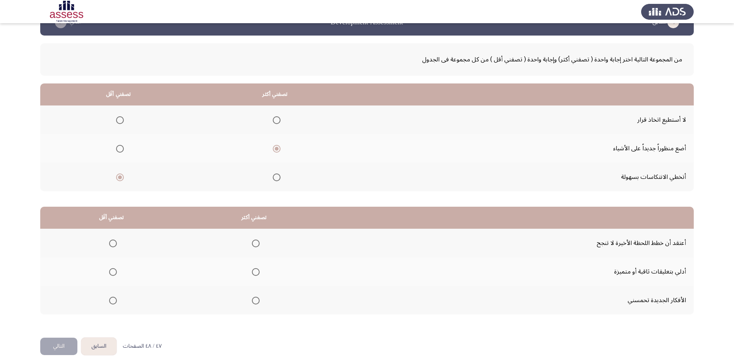
scroll to position [33, 0]
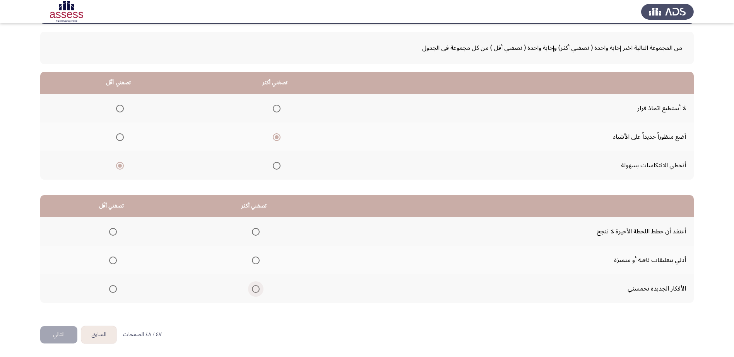
click at [252, 293] on span "Select an option" at bounding box center [256, 290] width 8 height 8
click at [252, 293] on input "Select an option" at bounding box center [256, 290] width 8 height 8
click at [113, 262] on span "Select an option" at bounding box center [113, 261] width 8 height 8
click at [113, 262] on input "Select an option" at bounding box center [113, 261] width 8 height 8
click at [56, 336] on button "التالي" at bounding box center [58, 335] width 37 height 17
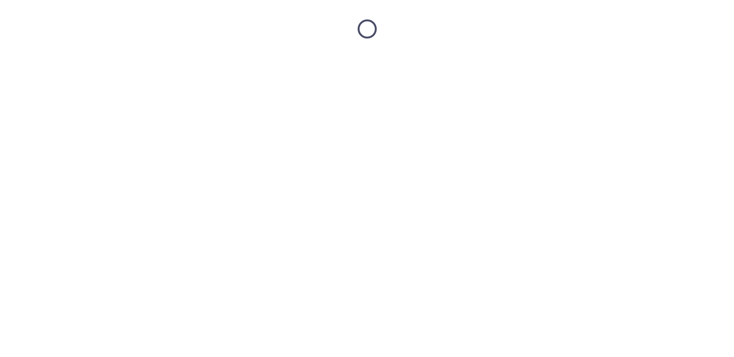
scroll to position [0, 0]
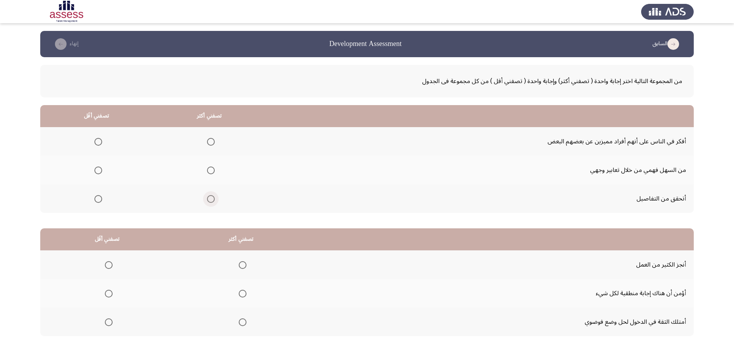
click at [209, 200] on span "Select an option" at bounding box center [211, 199] width 8 height 8
click at [209, 200] on input "Select an option" at bounding box center [211, 199] width 8 height 8
click at [98, 141] on span "Select an option" at bounding box center [98, 142] width 8 height 8
click at [98, 141] on input "Select an option" at bounding box center [98, 142] width 8 height 8
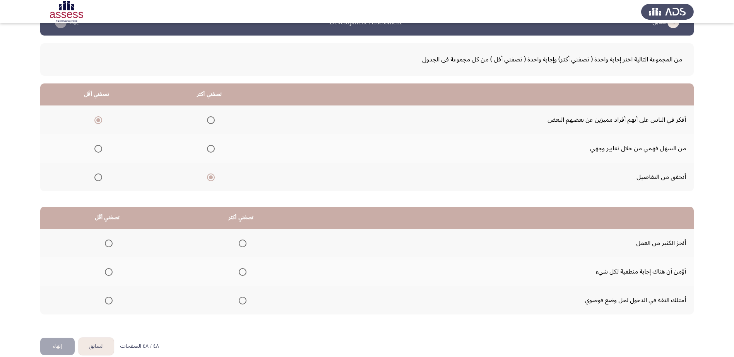
scroll to position [33, 0]
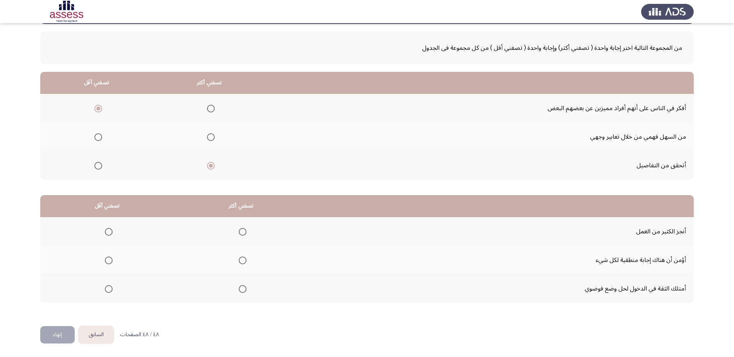
click at [244, 287] on span "Select an option" at bounding box center [243, 290] width 8 height 8
click at [244, 287] on input "Select an option" at bounding box center [243, 290] width 8 height 8
click at [107, 263] on span "Select an option" at bounding box center [109, 261] width 8 height 8
click at [107, 263] on input "Select an option" at bounding box center [109, 261] width 8 height 8
click at [62, 337] on button "إنهاء" at bounding box center [57, 335] width 34 height 17
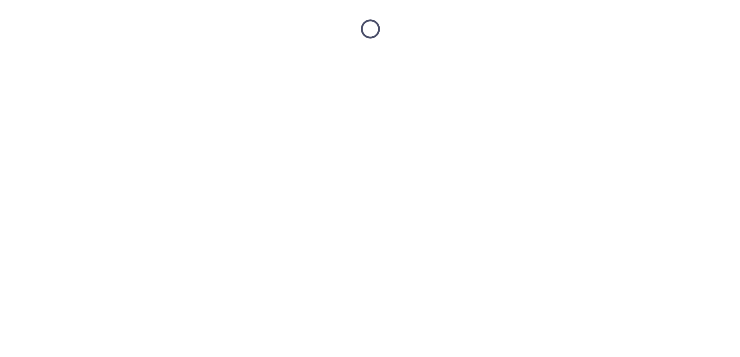
scroll to position [0, 0]
